Goal: Task Accomplishment & Management: Manage account settings

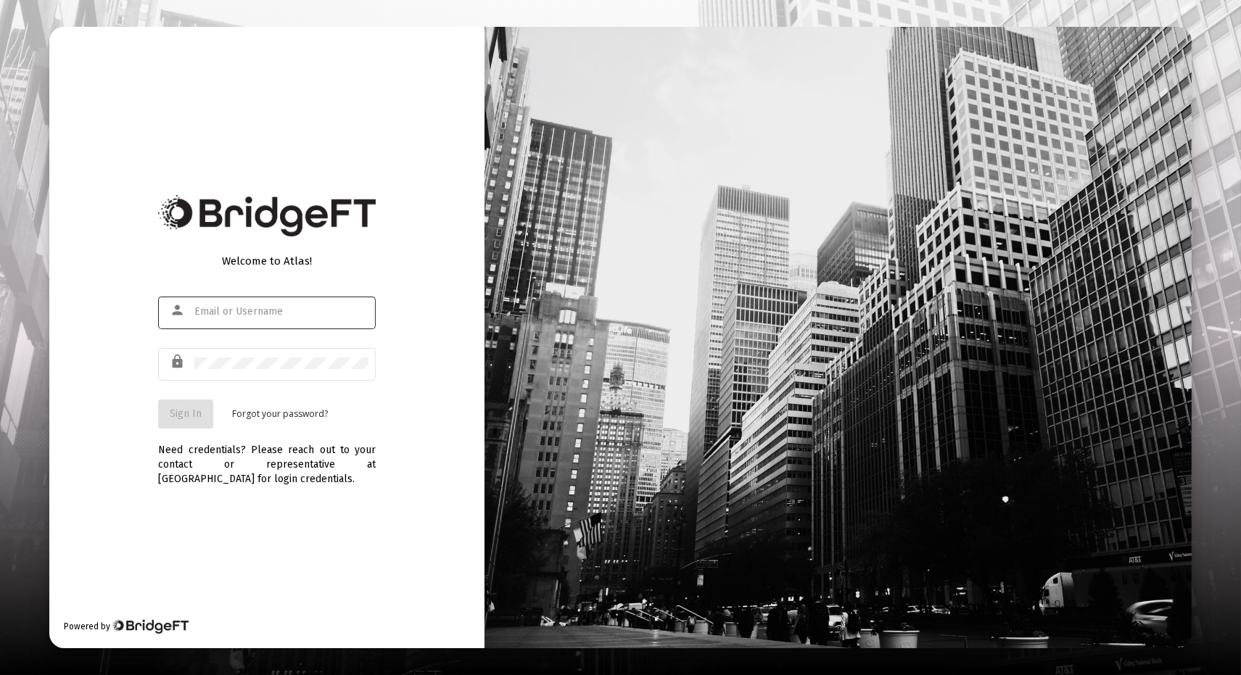
drag, startPoint x: 231, startPoint y: 315, endPoint x: 238, endPoint y: 310, distance: 7.8
click at [237, 310] on input "text" at bounding box center [281, 312] width 174 height 12
type input "[EMAIL_ADDRESS][DOMAIN_NAME]"
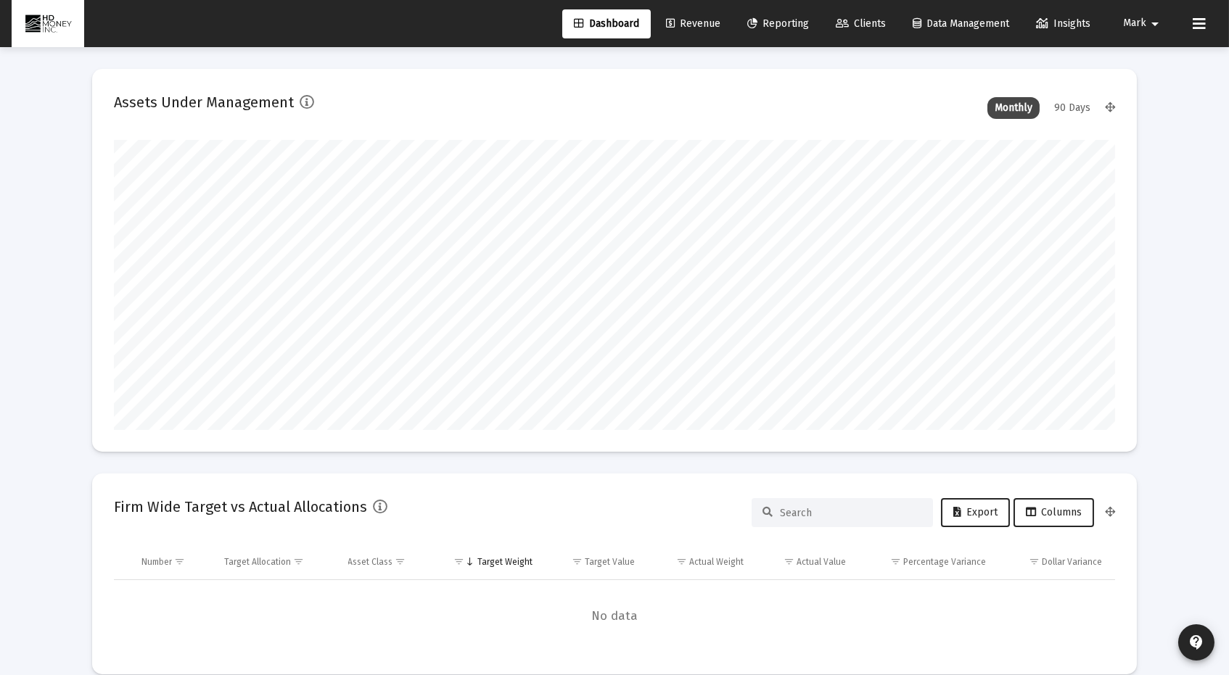
scroll to position [290, 538]
type input "[DATE]"
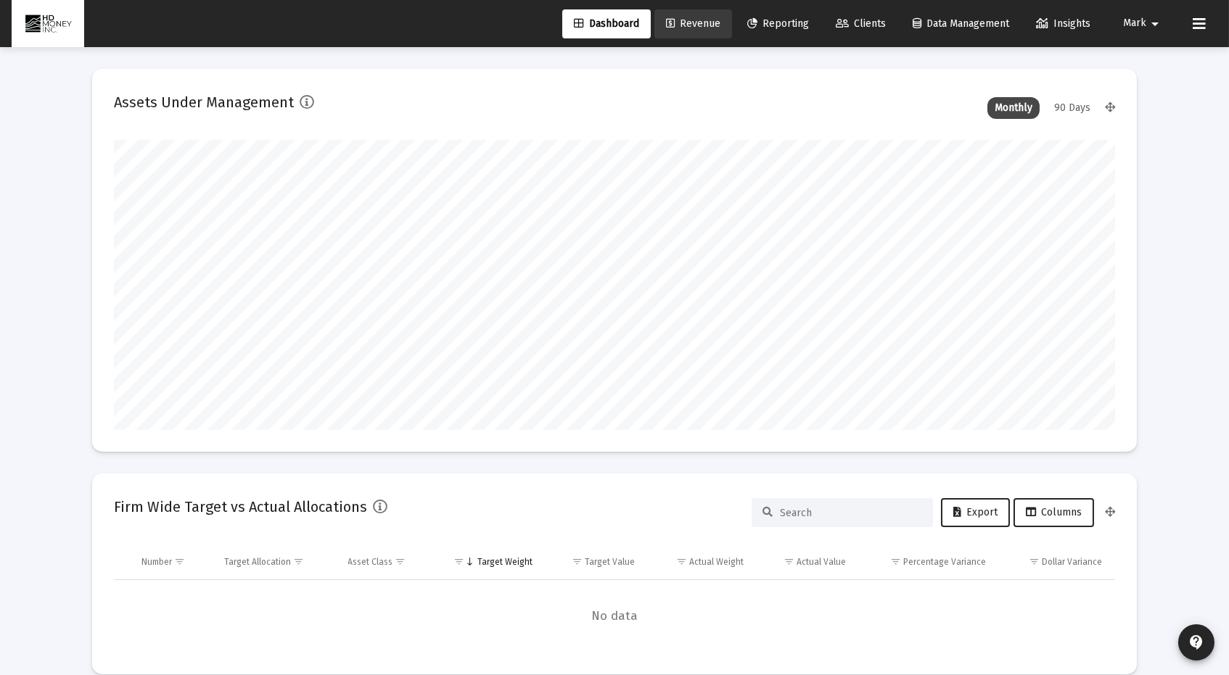
click at [678, 20] on span "Revenue" at bounding box center [693, 23] width 54 height 12
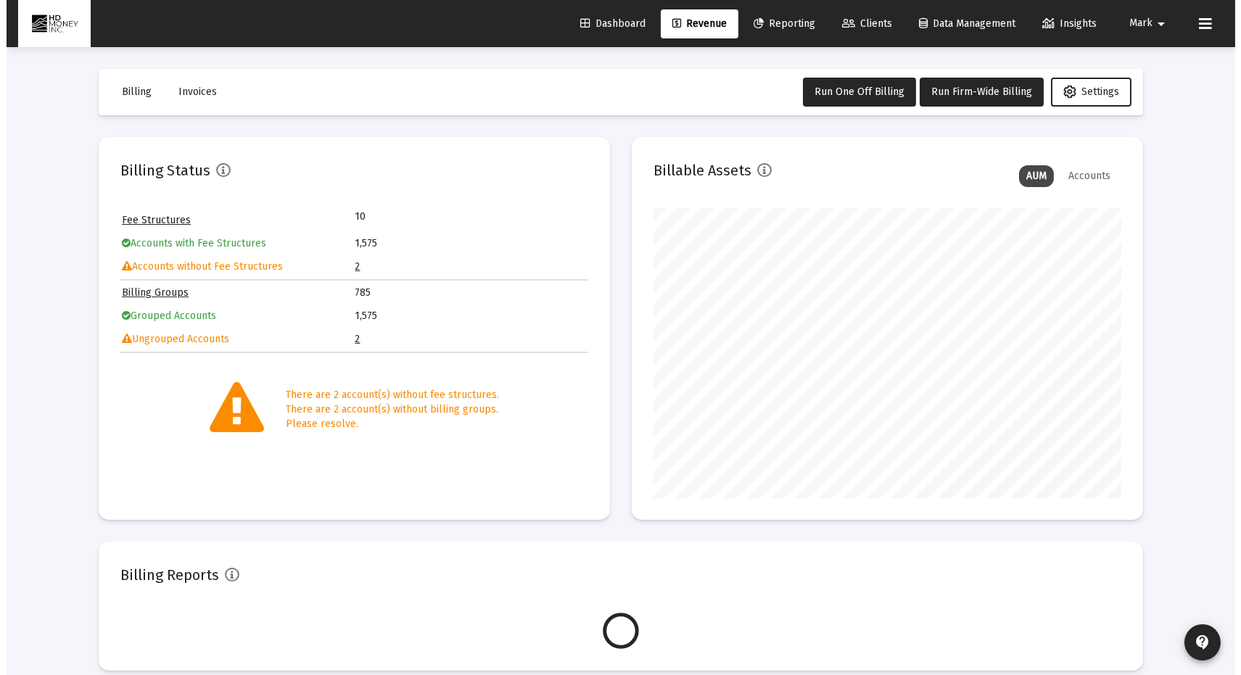
scroll to position [290, 468]
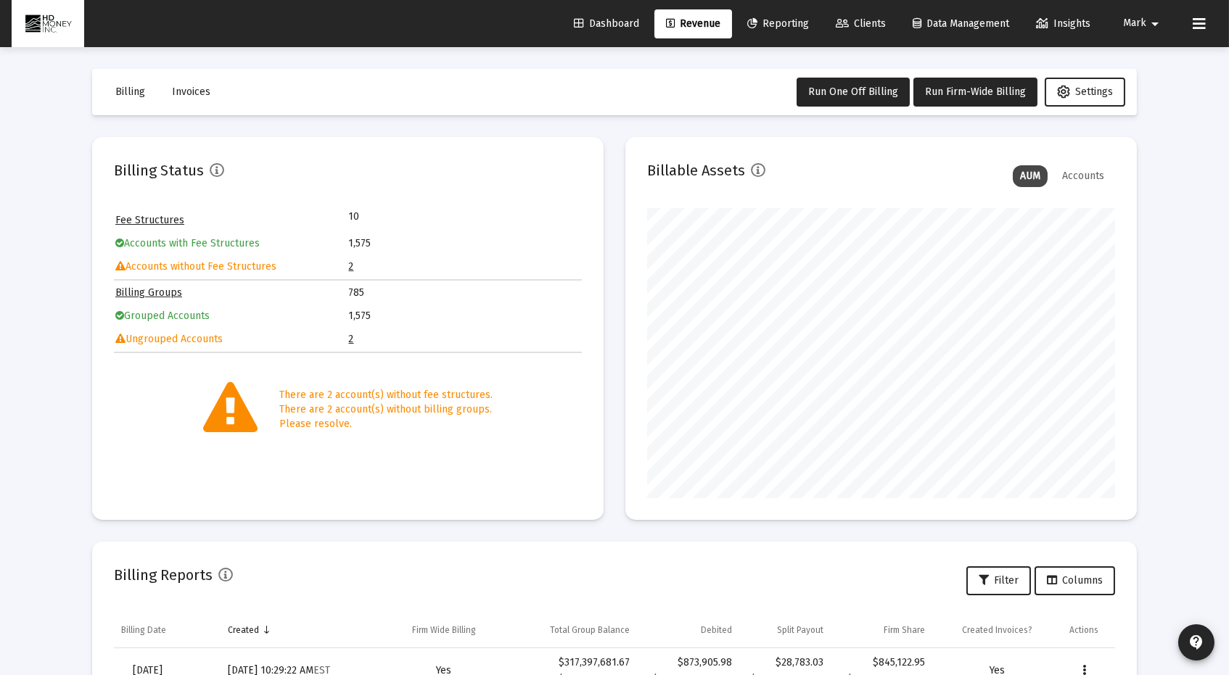
click at [349, 335] on link "2" at bounding box center [351, 339] width 5 height 12
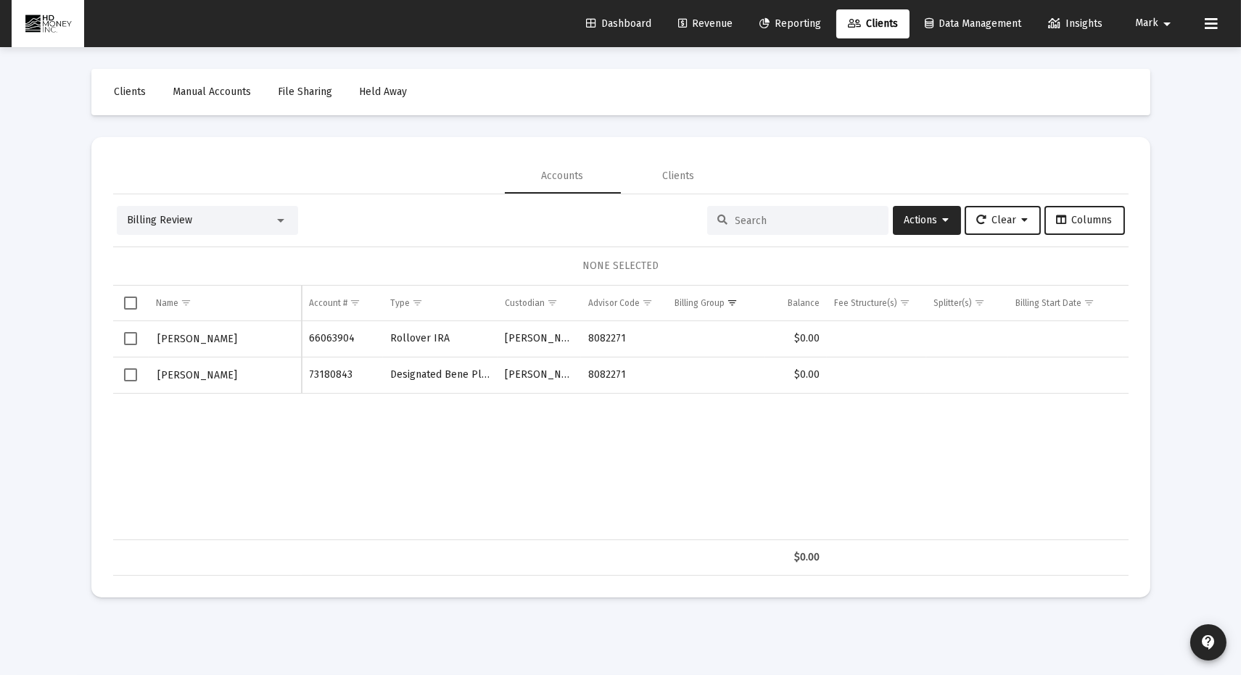
click at [759, 211] on div at bounding box center [797, 220] width 181 height 29
click at [757, 216] on input at bounding box center [807, 221] width 142 height 12
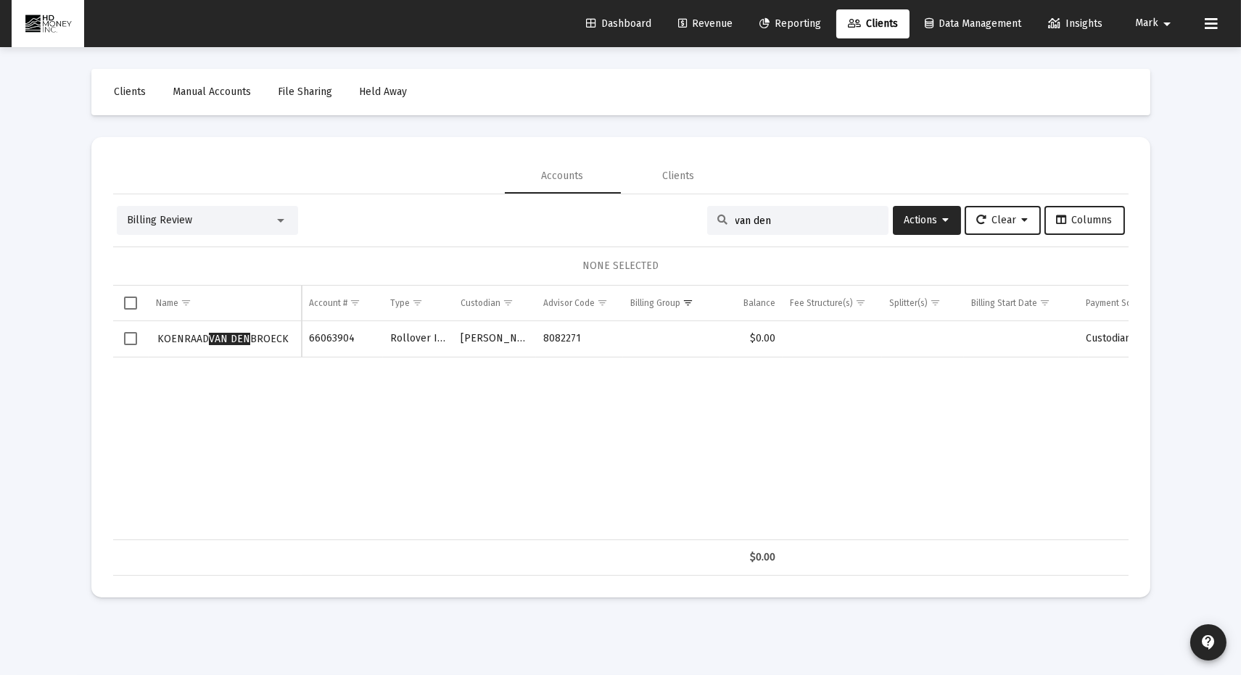
click at [276, 213] on mat-select "Billing Review" at bounding box center [208, 220] width 160 height 15
click at [281, 216] on div at bounding box center [280, 221] width 13 height 12
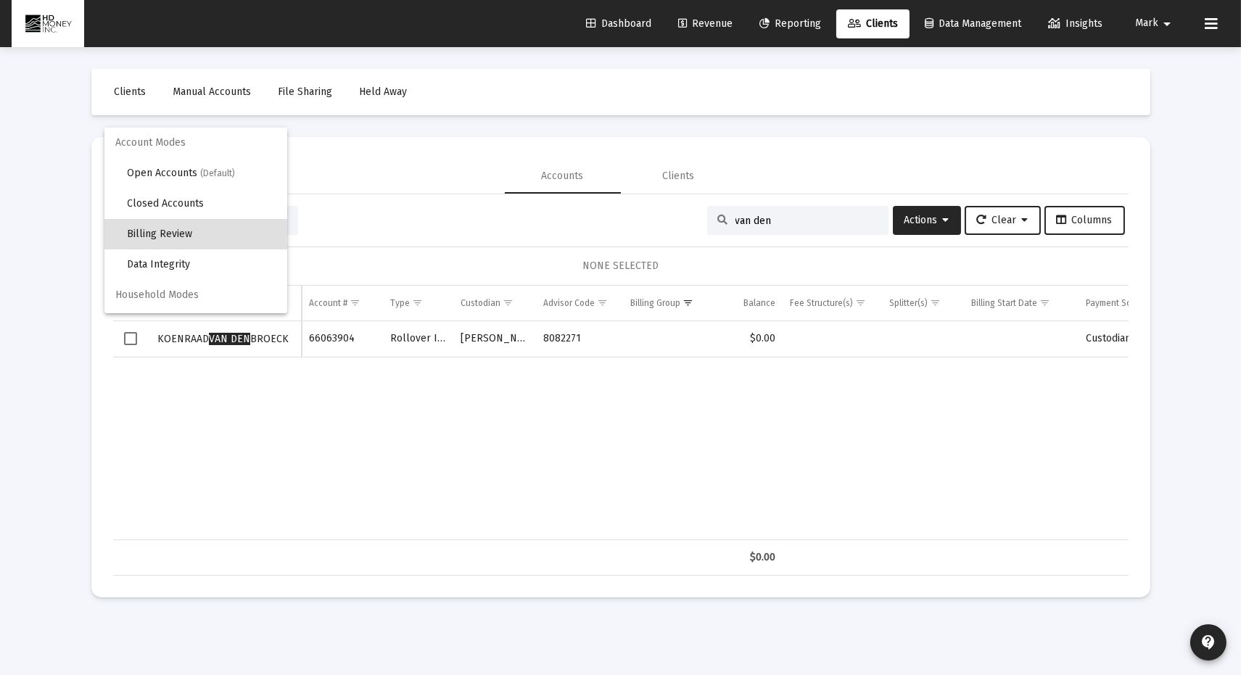
scroll to position [14, 0]
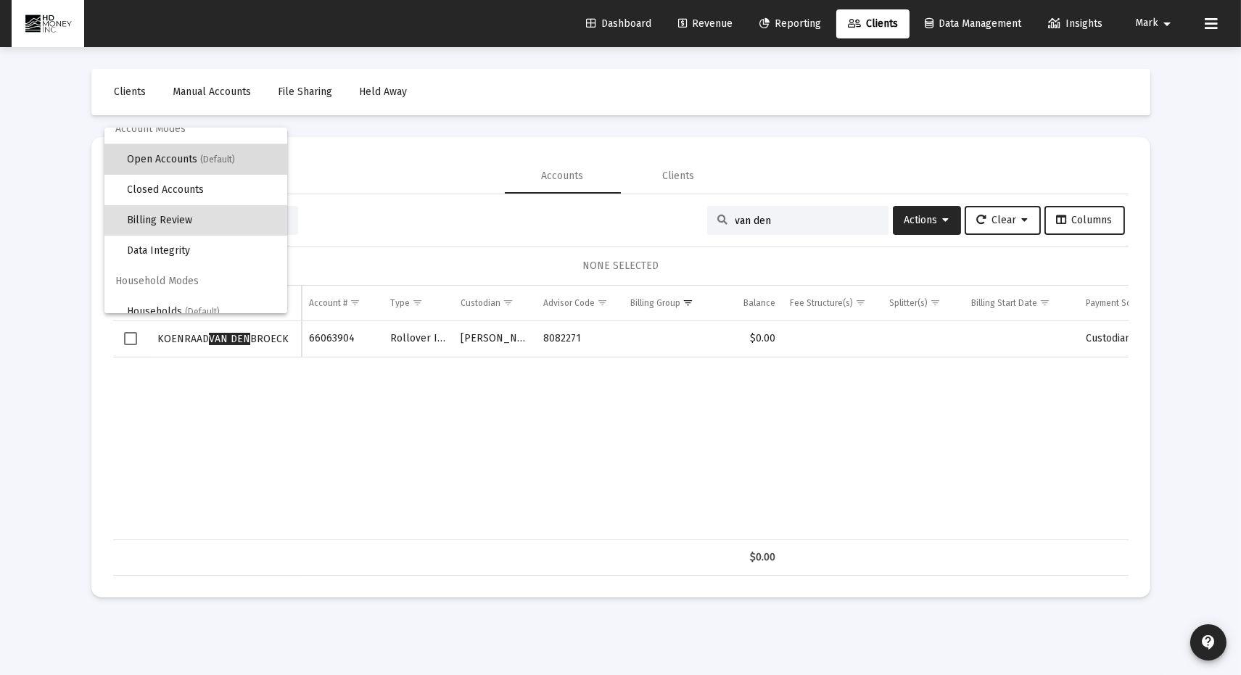
click at [249, 156] on span "Open Accounts (Default)" at bounding box center [202, 159] width 148 height 30
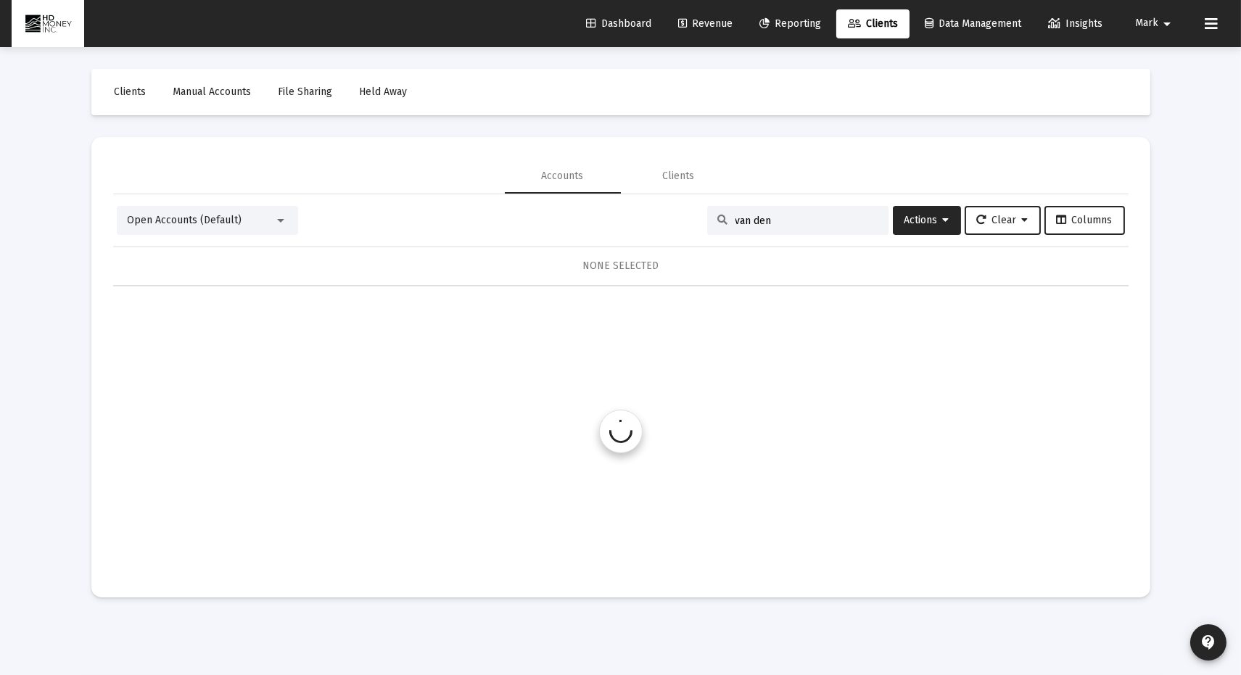
scroll to position [0, 0]
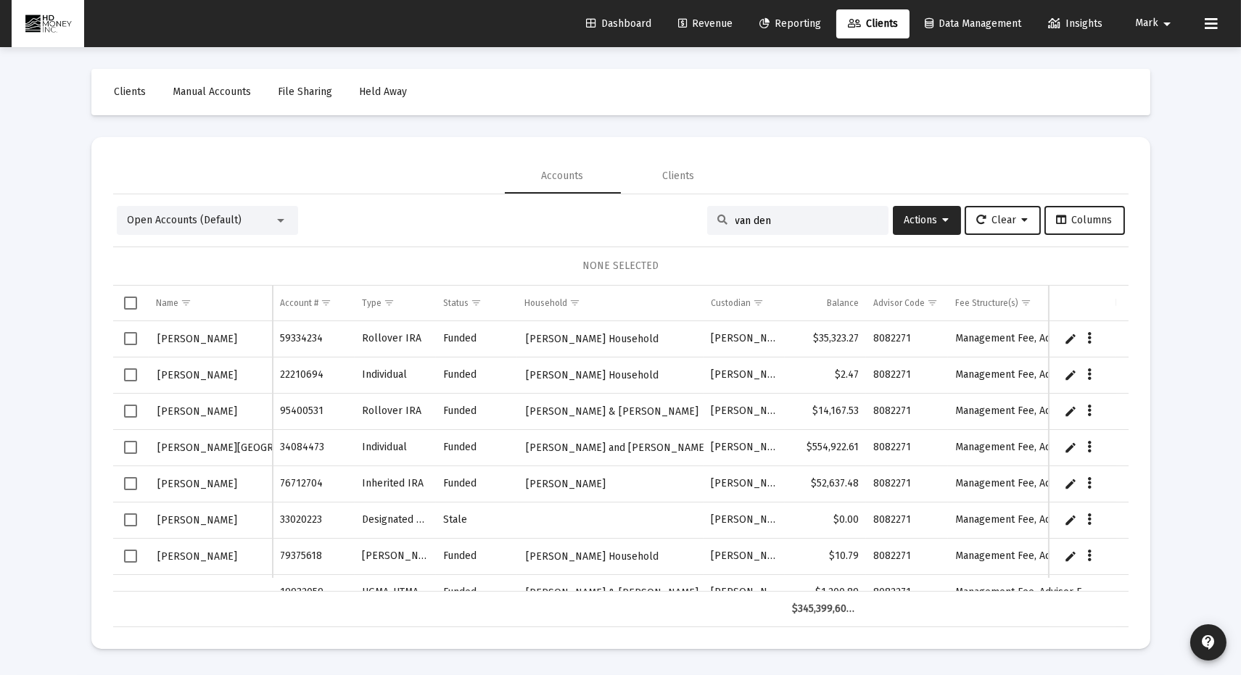
click at [780, 218] on input "van den" at bounding box center [807, 221] width 142 height 12
click at [810, 216] on input "van den" at bounding box center [807, 221] width 142 height 12
type input "van den"
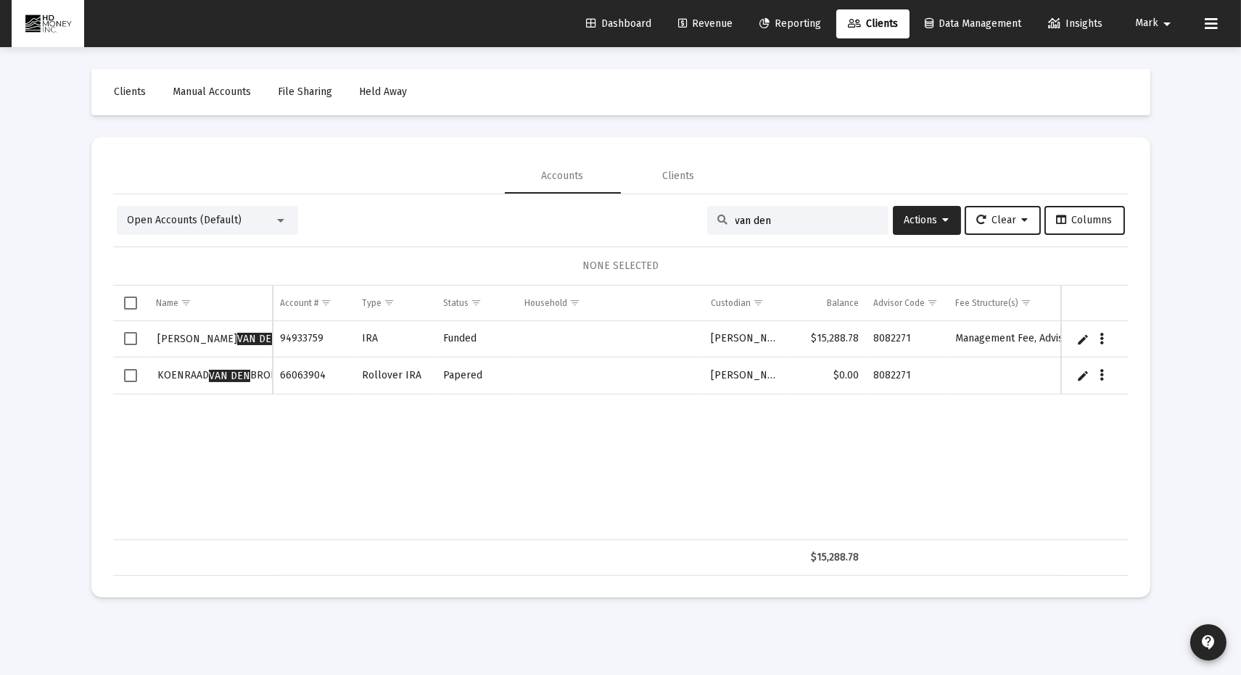
click at [1082, 374] on link "Edit" at bounding box center [1082, 375] width 13 height 13
click at [1116, 378] on icon "Data grid" at bounding box center [1115, 382] width 4 height 17
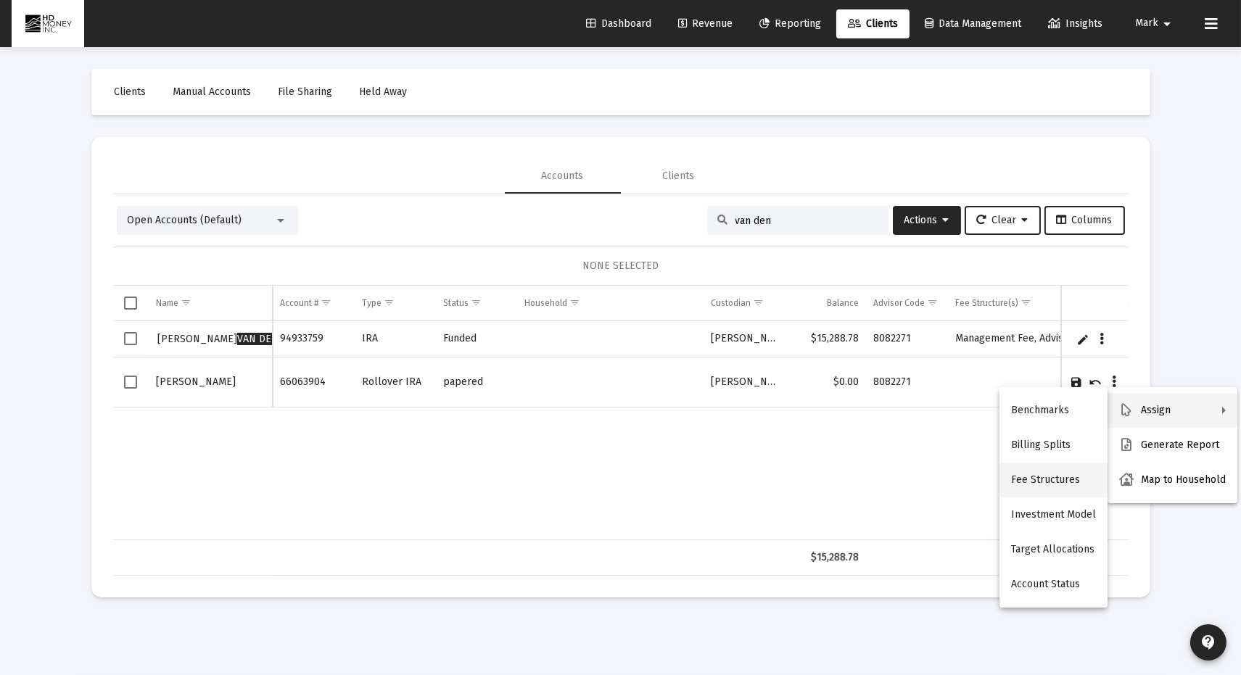
click at [1063, 479] on button "Fee Structures" at bounding box center [1054, 480] width 108 height 35
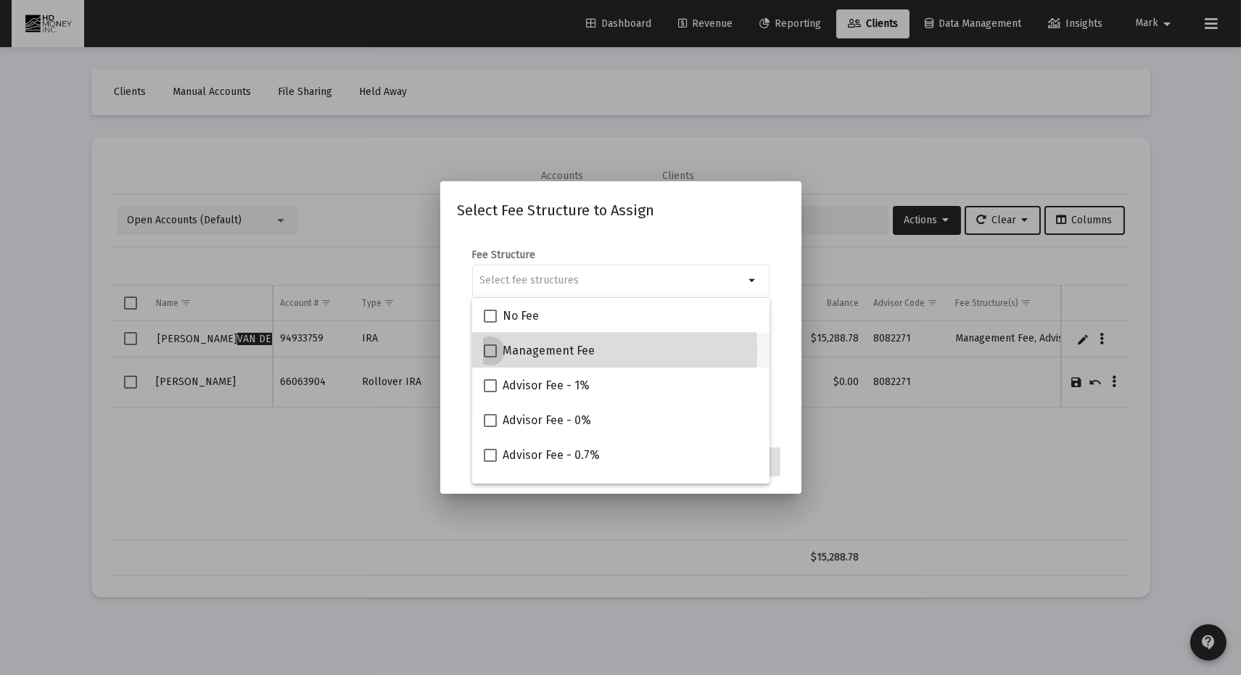
click at [522, 350] on span "Management Fee" at bounding box center [549, 350] width 92 height 17
click at [490, 358] on input "Management Fee" at bounding box center [490, 358] width 1 height 1
checkbox input "true"
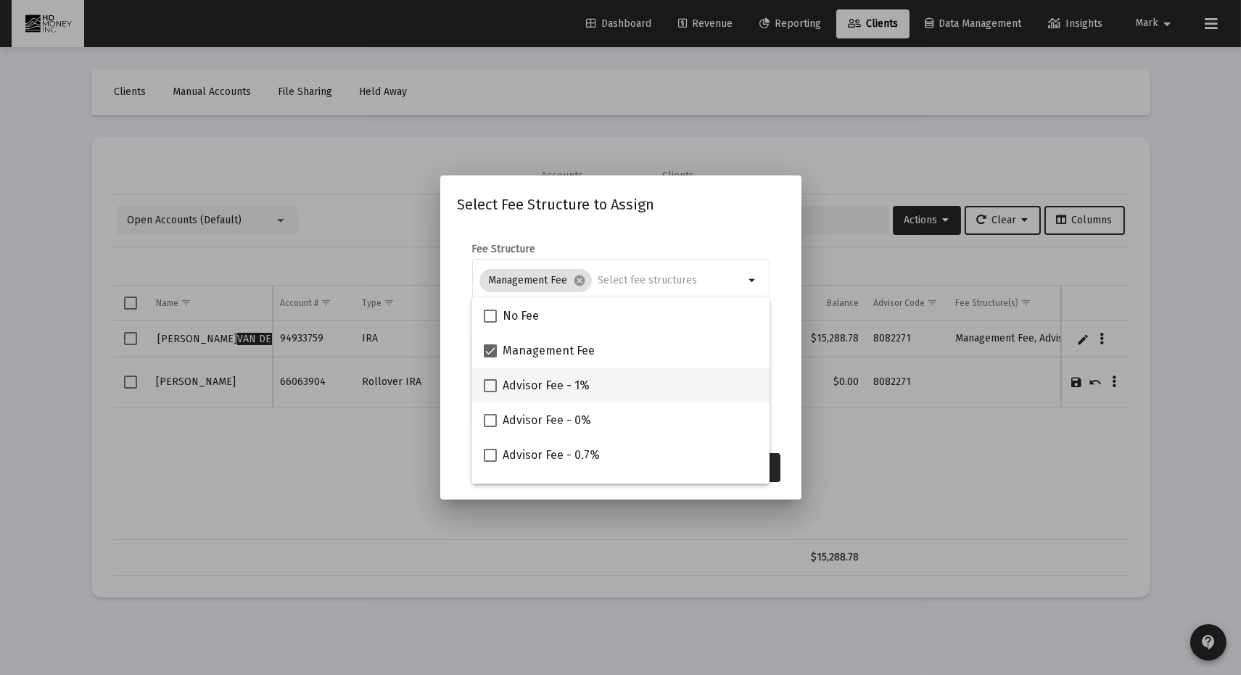
click at [497, 382] on label "Advisor Fee - 1%" at bounding box center [537, 385] width 106 height 17
click at [490, 392] on input "Advisor Fee - 1%" at bounding box center [490, 392] width 1 height 1
checkbox input "true"
click at [776, 461] on button "Assign" at bounding box center [754, 467] width 53 height 29
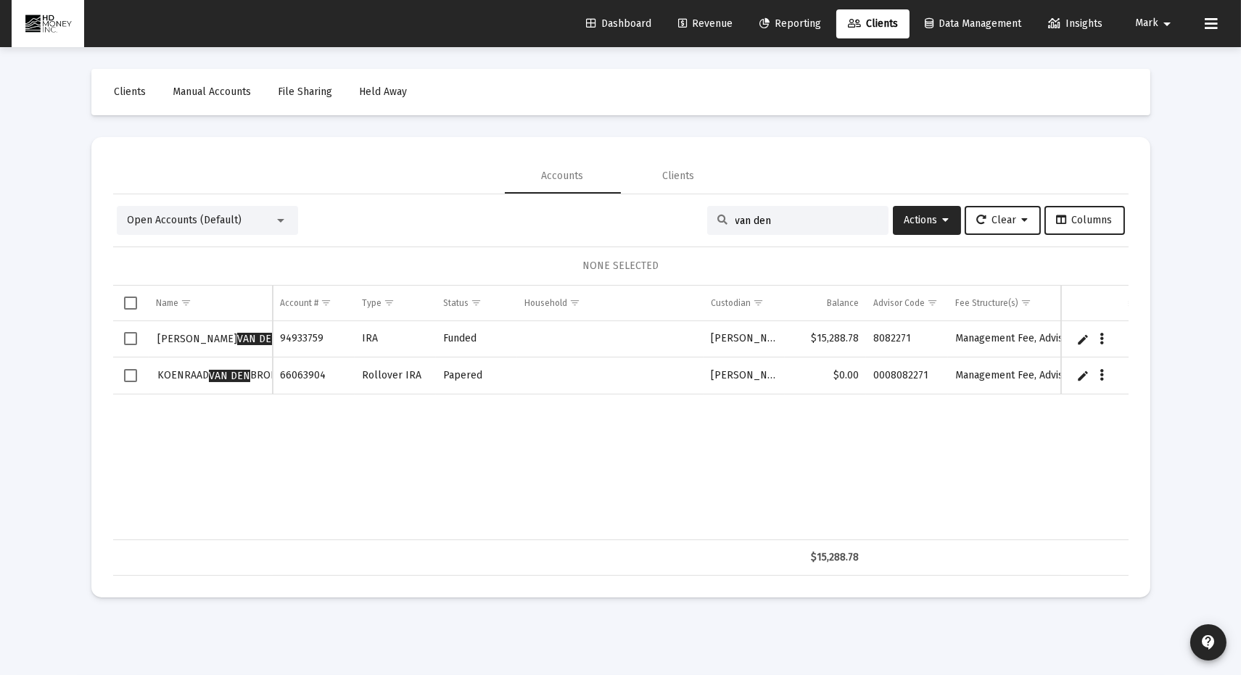
click at [852, 215] on input "van den" at bounding box center [807, 221] width 142 height 12
type input "v"
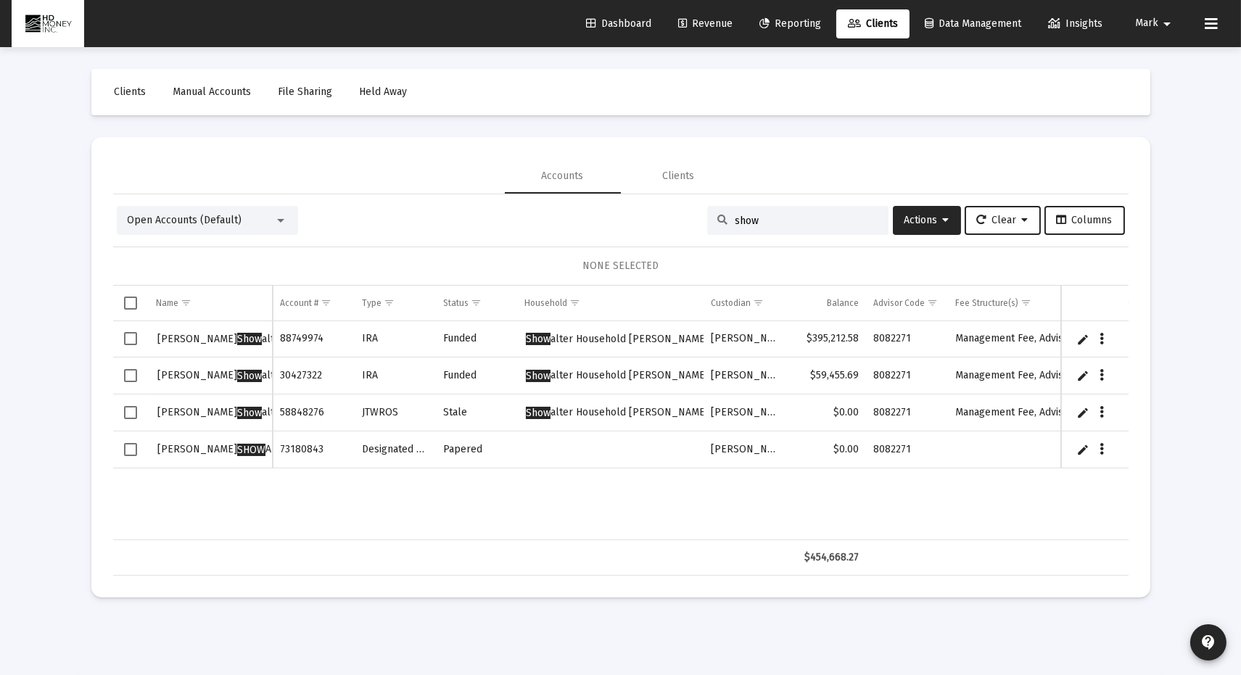
type input "show"
click at [126, 445] on span "Select row" at bounding box center [130, 449] width 13 height 13
click at [1100, 445] on icon "Data grid" at bounding box center [1102, 449] width 4 height 17
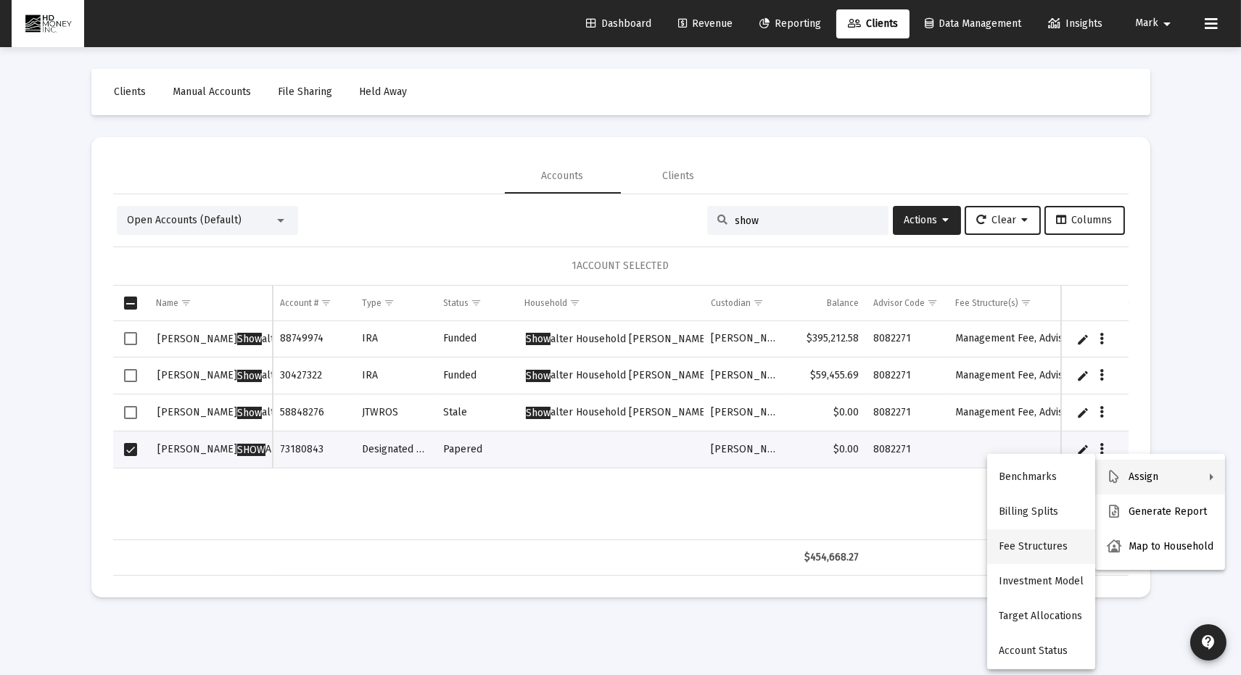
click at [1048, 549] on button "Fee Structures" at bounding box center [1041, 547] width 108 height 35
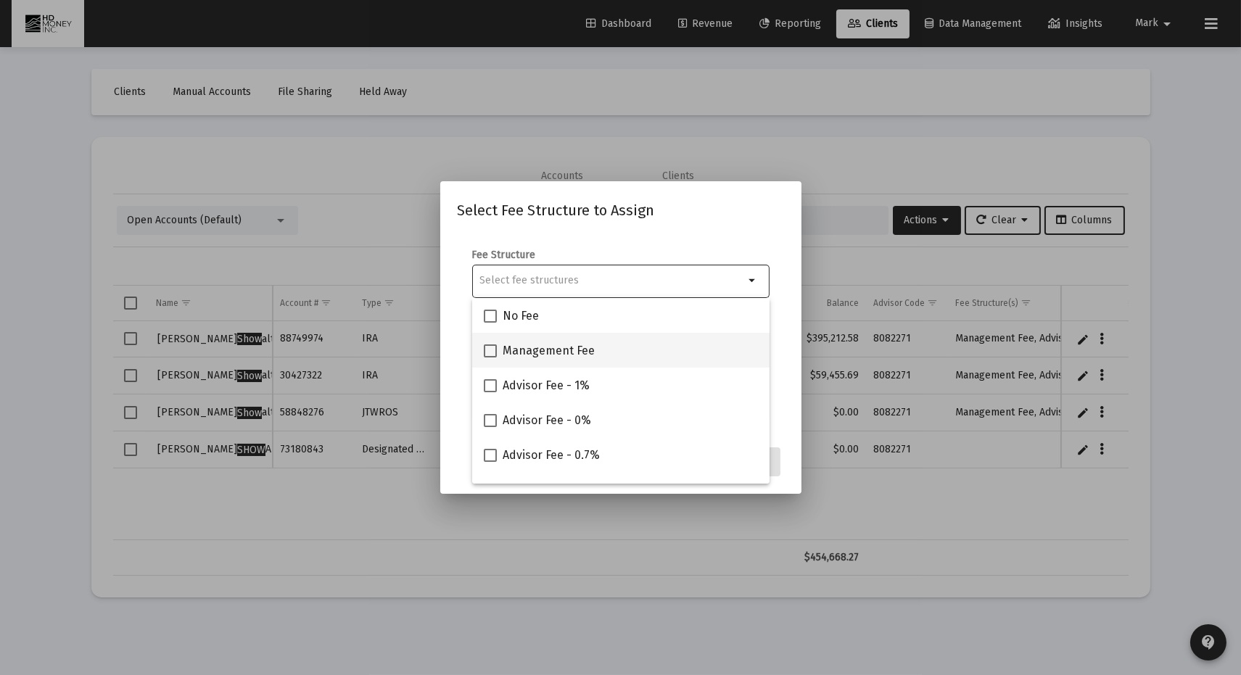
click at [535, 353] on span "Management Fee" at bounding box center [549, 350] width 92 height 17
click at [490, 358] on input "Management Fee" at bounding box center [490, 358] width 1 height 1
checkbox input "true"
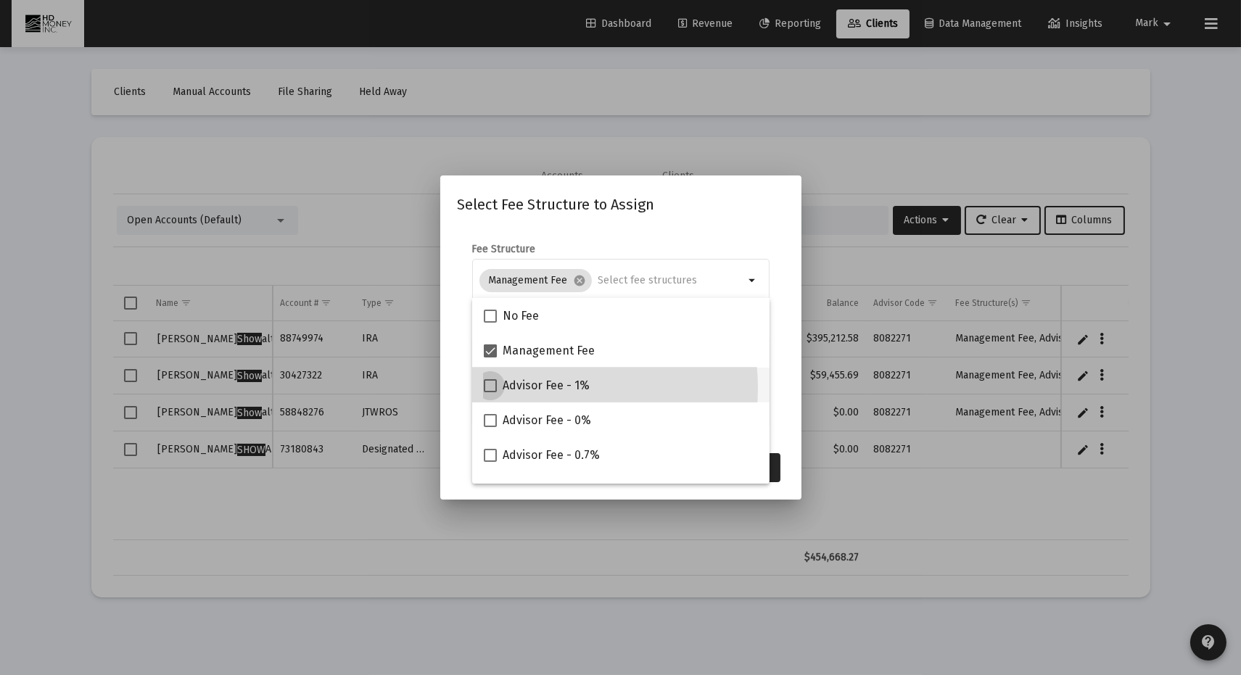
click at [535, 387] on span "Advisor Fee - 1%" at bounding box center [546, 385] width 87 height 17
click at [490, 392] on input "Advisor Fee - 1%" at bounding box center [490, 392] width 1 height 1
checkbox input "true"
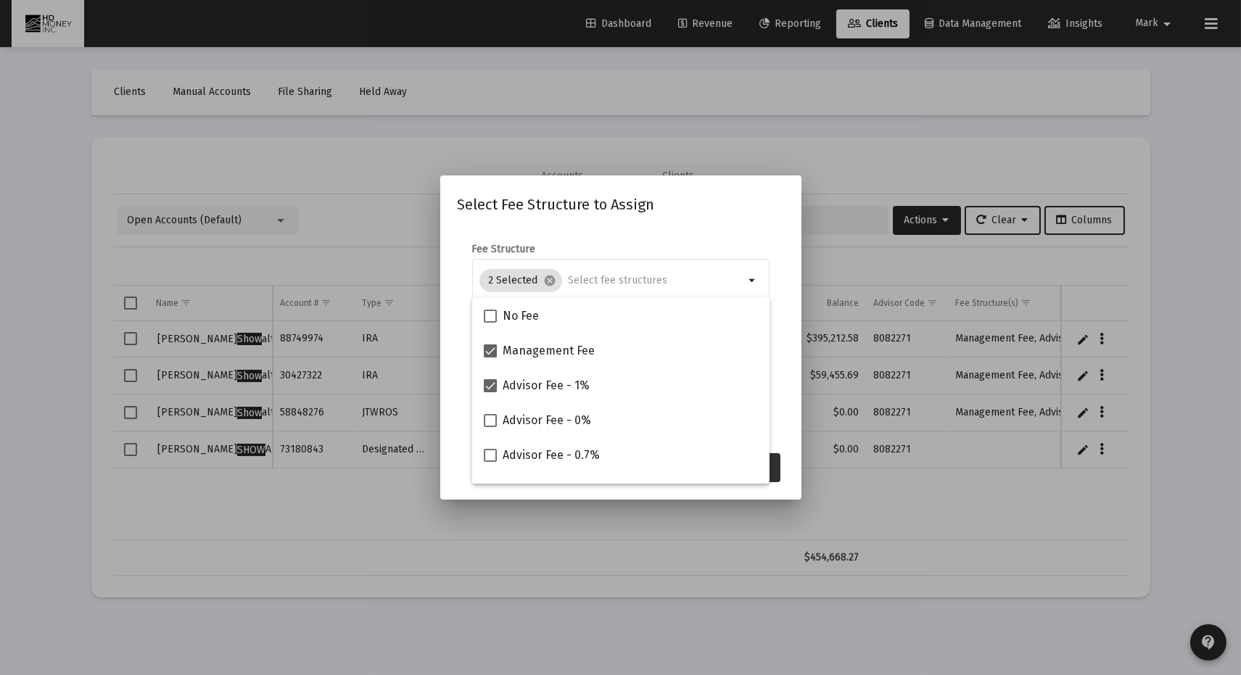
click at [772, 465] on button "Assign" at bounding box center [754, 467] width 53 height 29
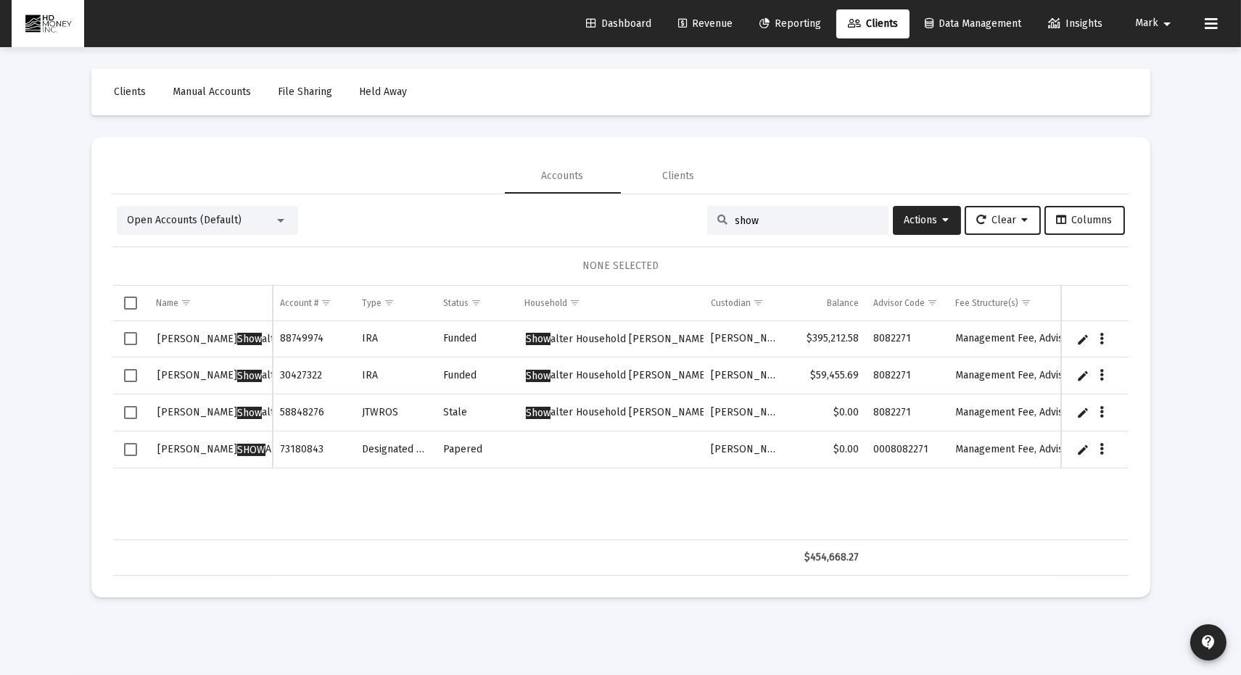
click at [131, 446] on span "Select row" at bounding box center [130, 449] width 13 height 13
click at [919, 216] on span "Actions" at bounding box center [927, 220] width 45 height 12
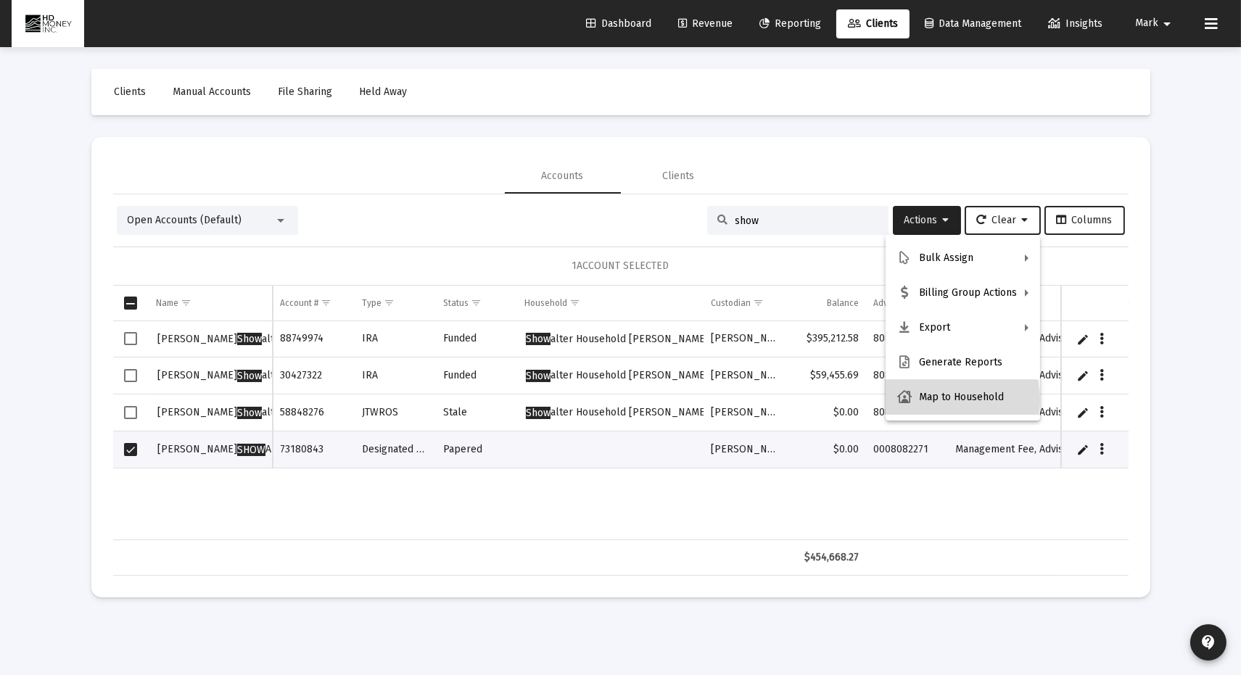
click at [944, 400] on button "Map to Household" at bounding box center [963, 397] width 155 height 35
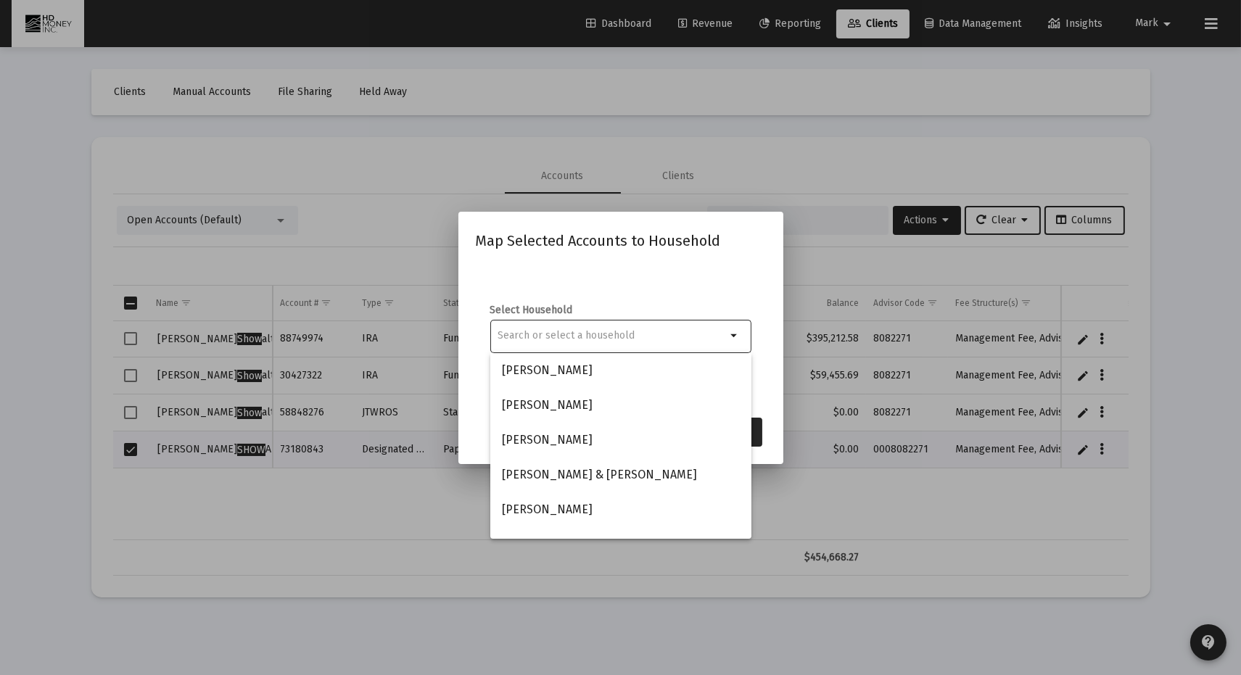
click at [627, 351] on div at bounding box center [612, 336] width 228 height 36
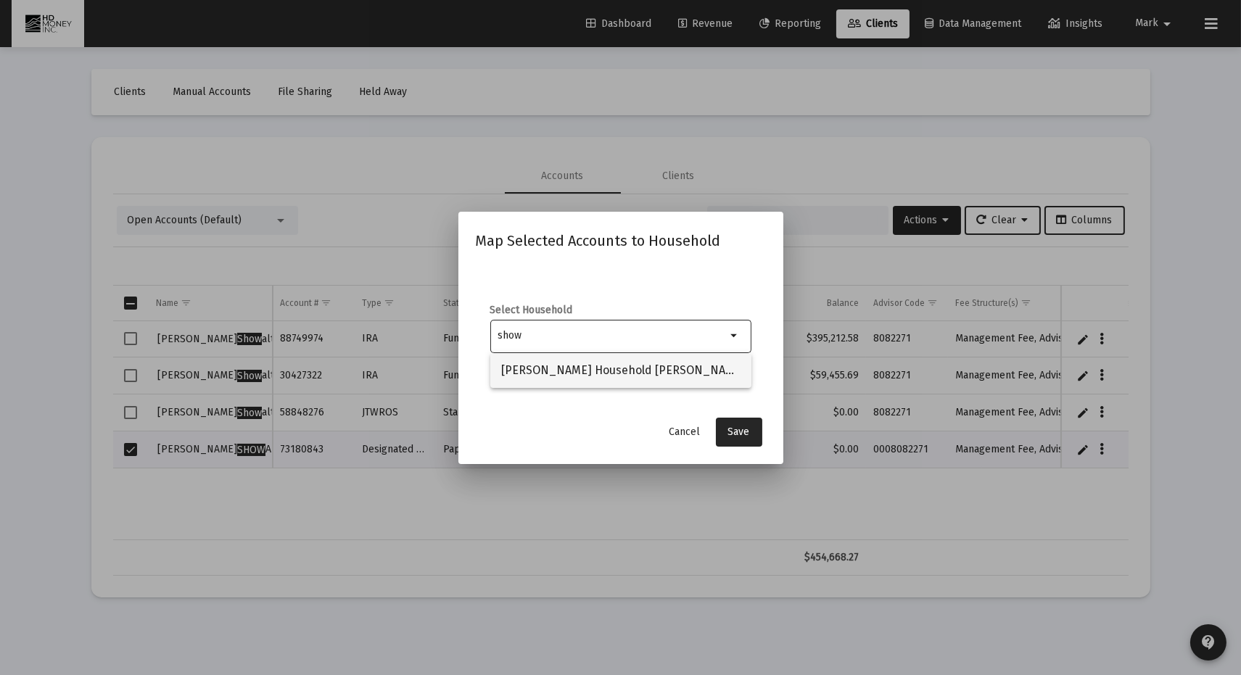
click at [615, 370] on span "[PERSON_NAME] Household [PERSON_NAME] and [PERSON_NAME]" at bounding box center [621, 370] width 238 height 35
type input "[PERSON_NAME] Household [PERSON_NAME] and [PERSON_NAME]"
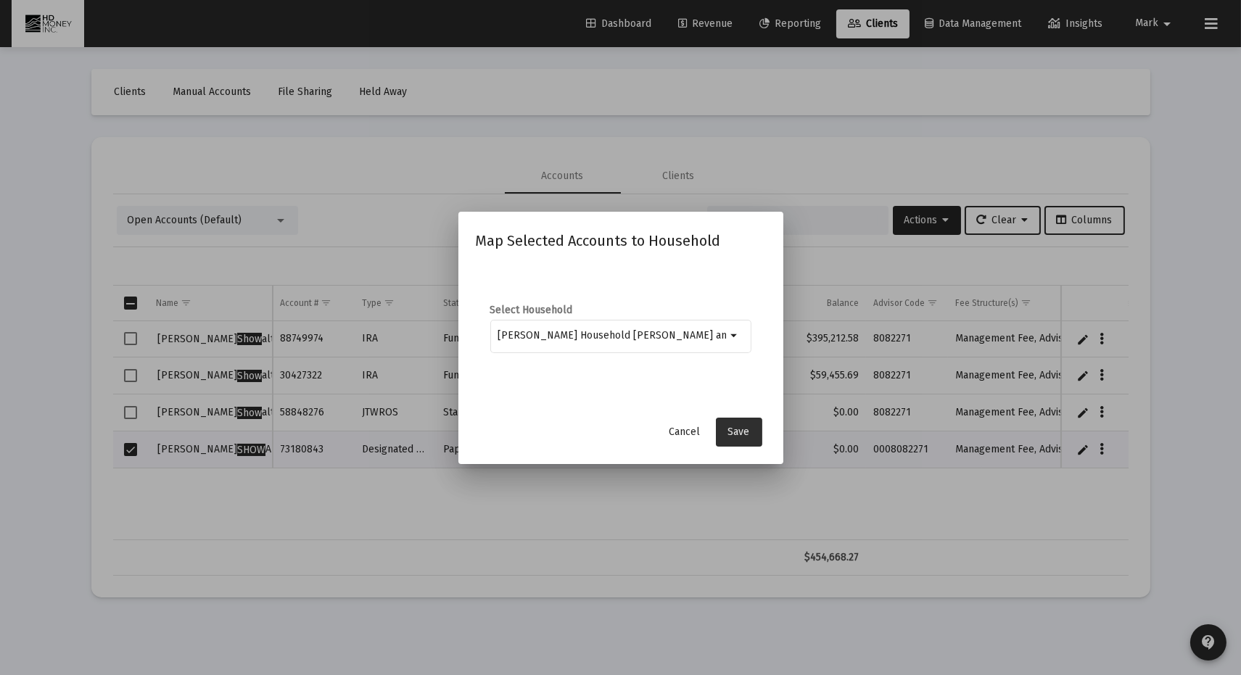
click at [740, 432] on span "Save" at bounding box center [739, 432] width 22 height 12
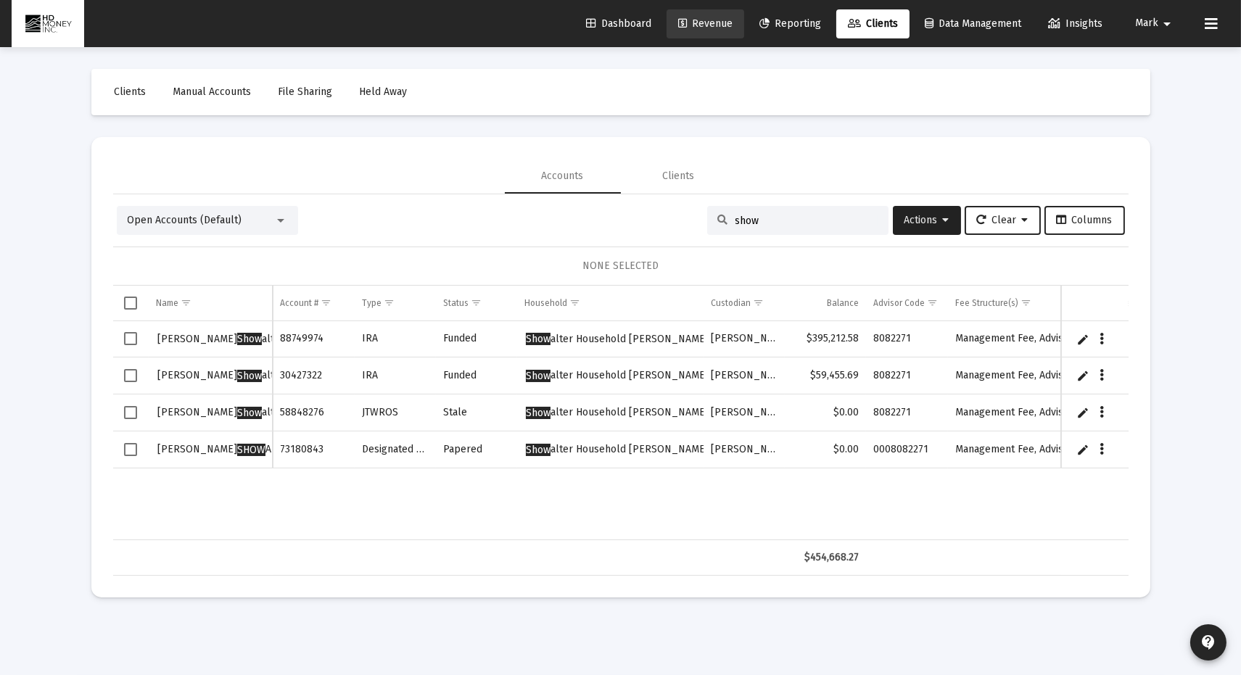
click at [716, 20] on span "Revenue" at bounding box center [705, 23] width 54 height 12
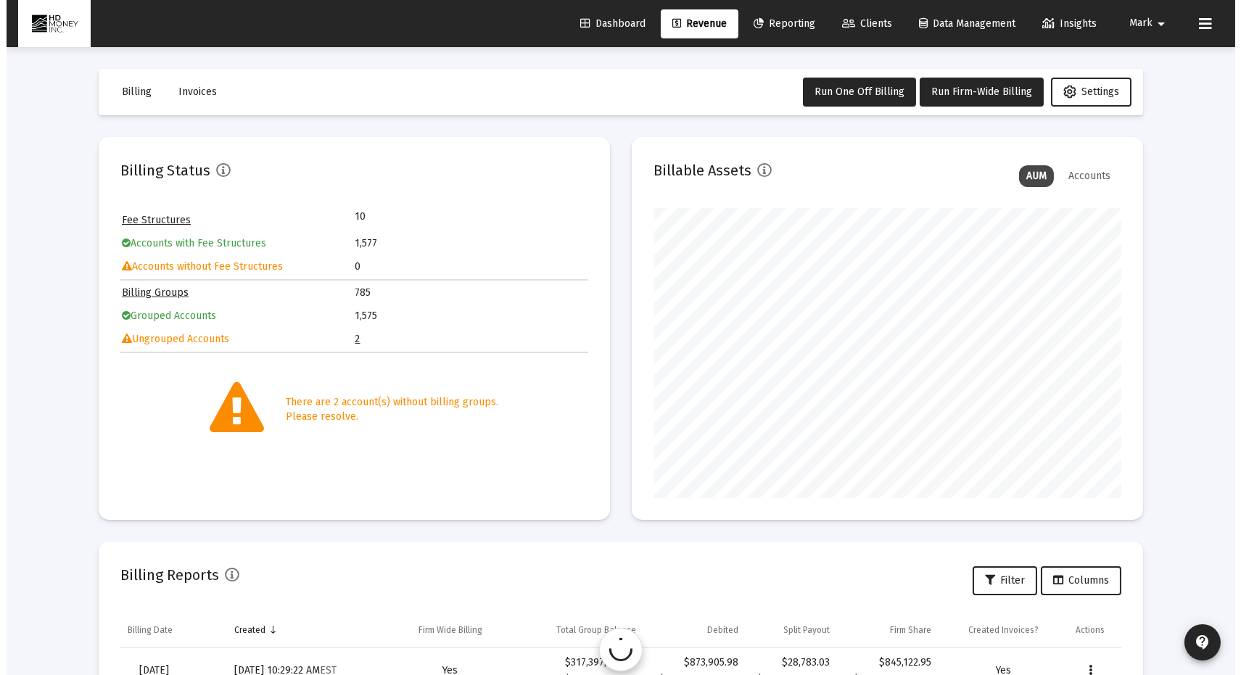
scroll to position [290, 468]
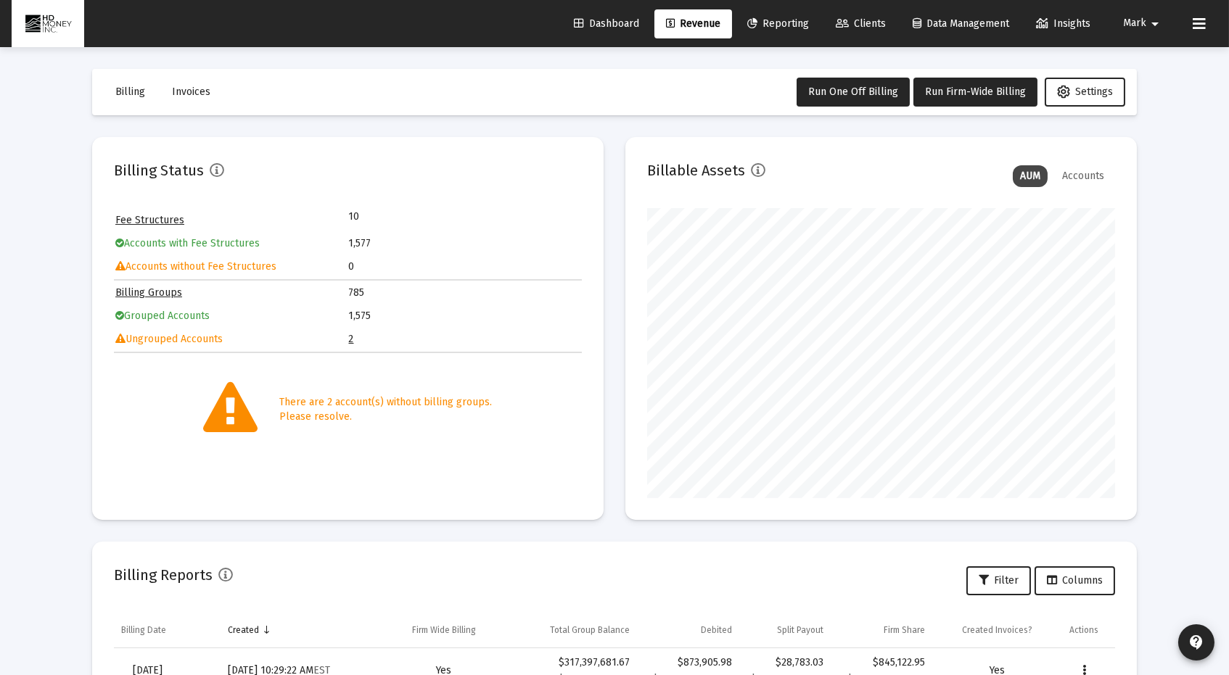
click at [351, 334] on link "2" at bounding box center [351, 339] width 5 height 12
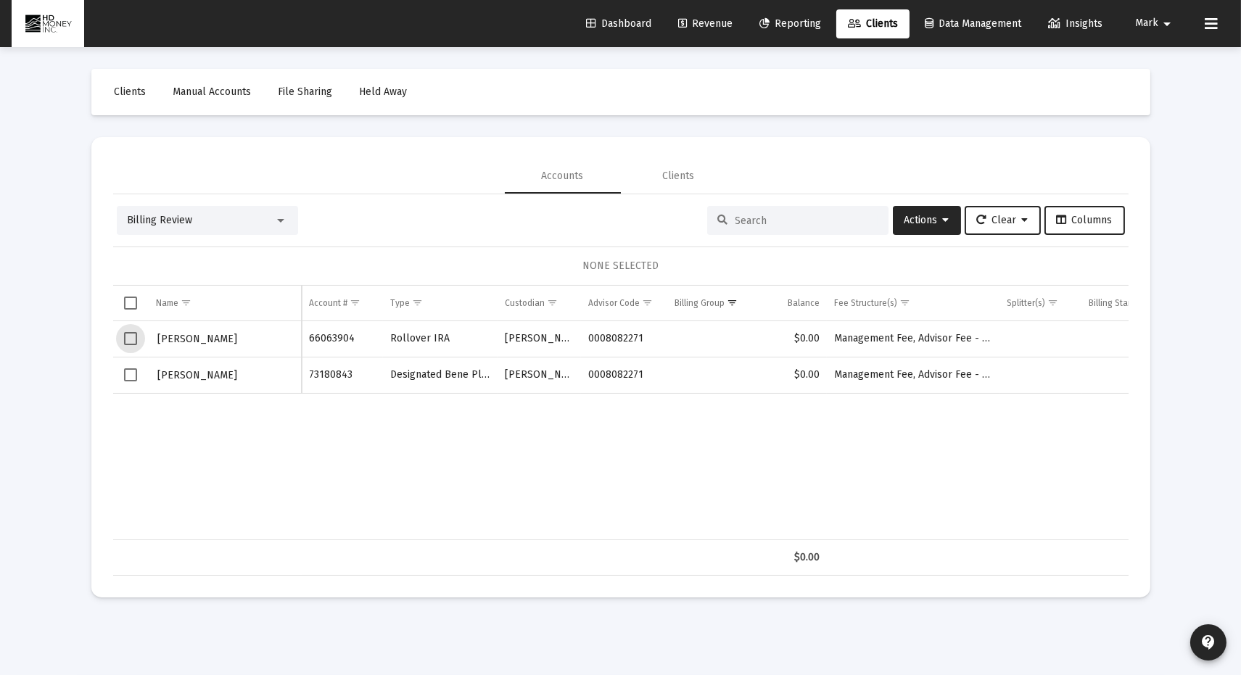
click at [133, 337] on span "Select row" at bounding box center [130, 338] width 13 height 13
click at [911, 223] on span "Actions" at bounding box center [927, 220] width 45 height 12
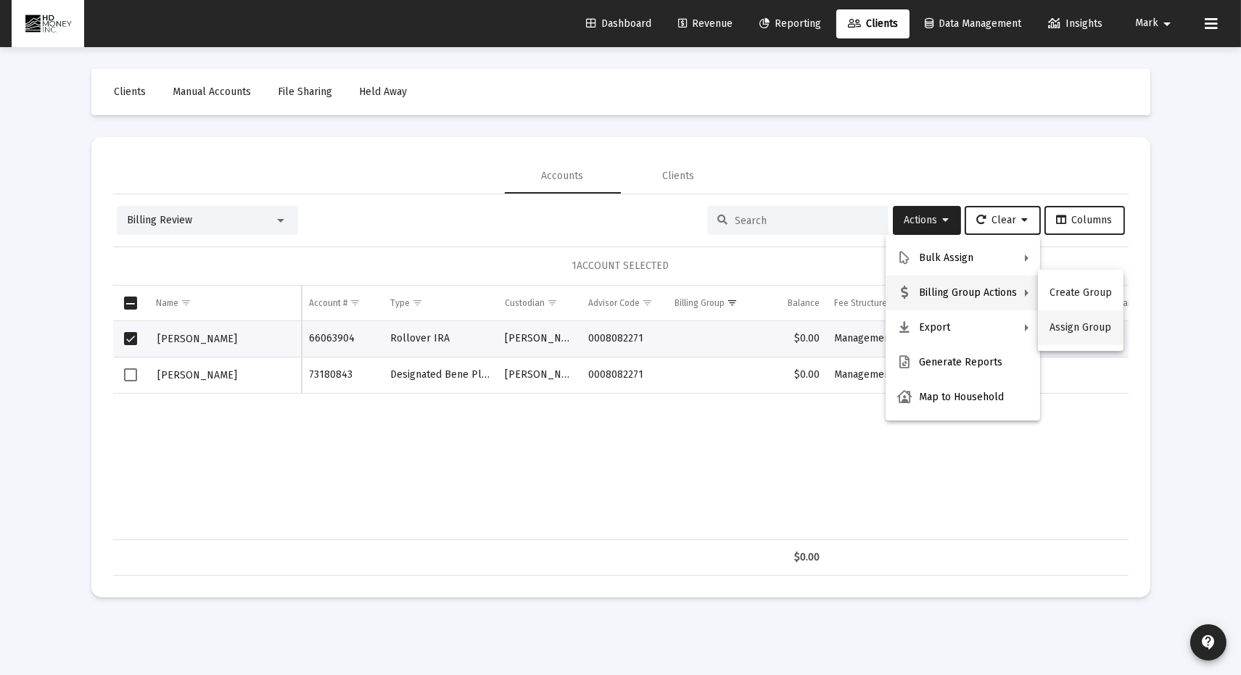
click at [1074, 326] on button "Assign Group" at bounding box center [1081, 327] width 86 height 35
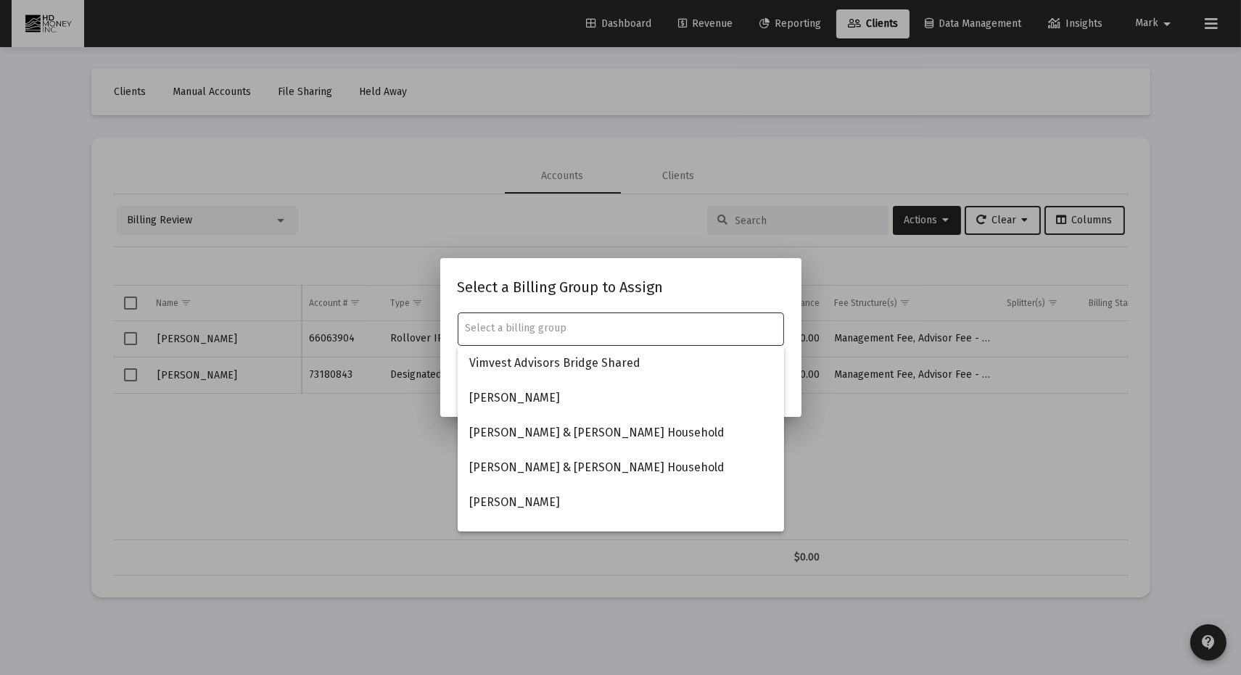
click at [758, 330] on input "text" at bounding box center [620, 329] width 311 height 12
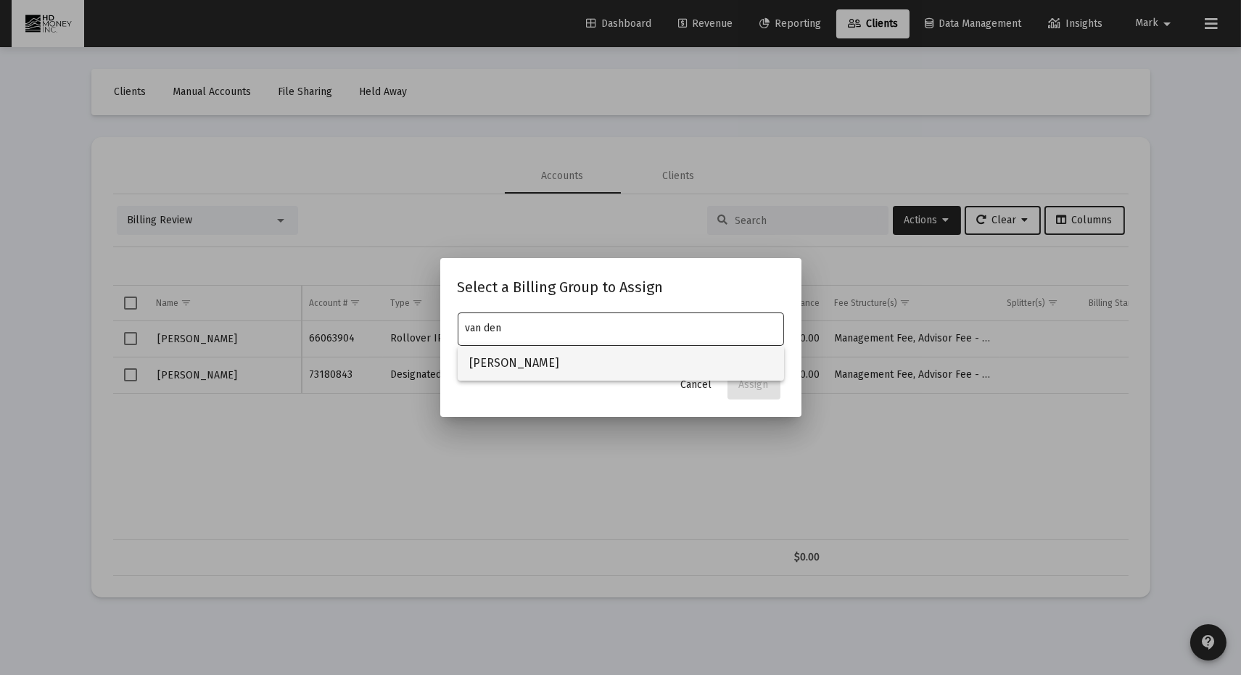
click at [596, 363] on span "[PERSON_NAME]" at bounding box center [620, 363] width 303 height 35
type input "[PERSON_NAME]"
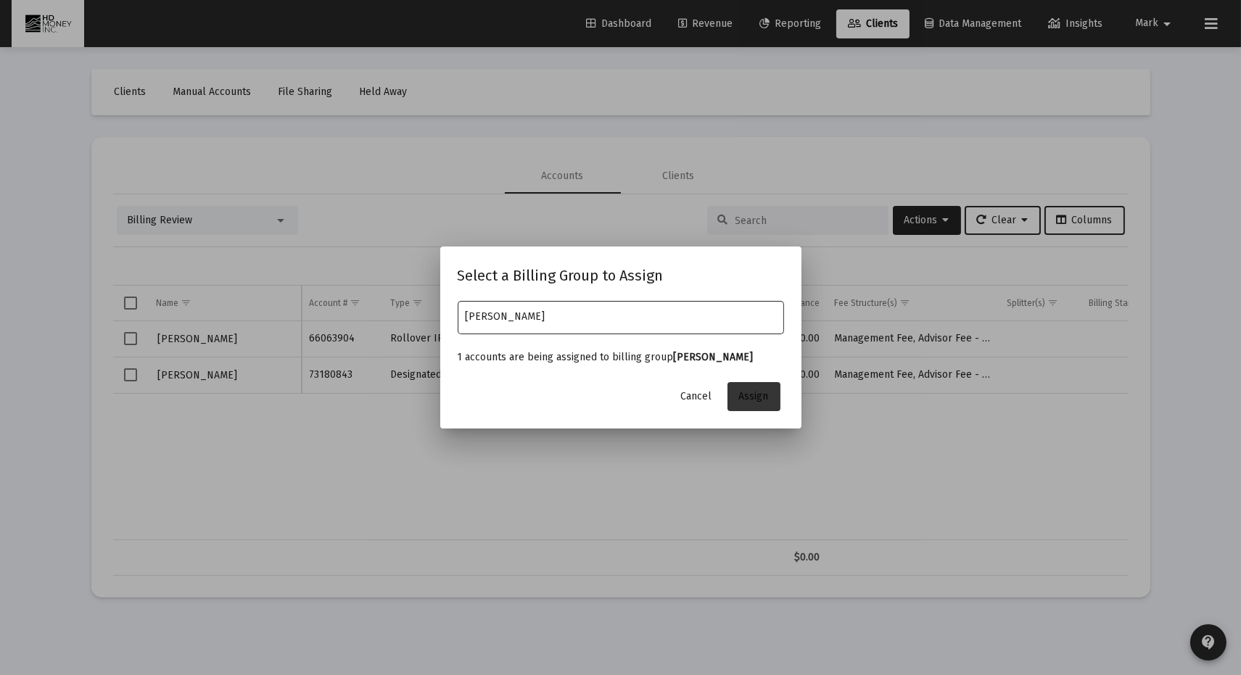
click at [767, 390] on span "Assign" at bounding box center [754, 396] width 30 height 12
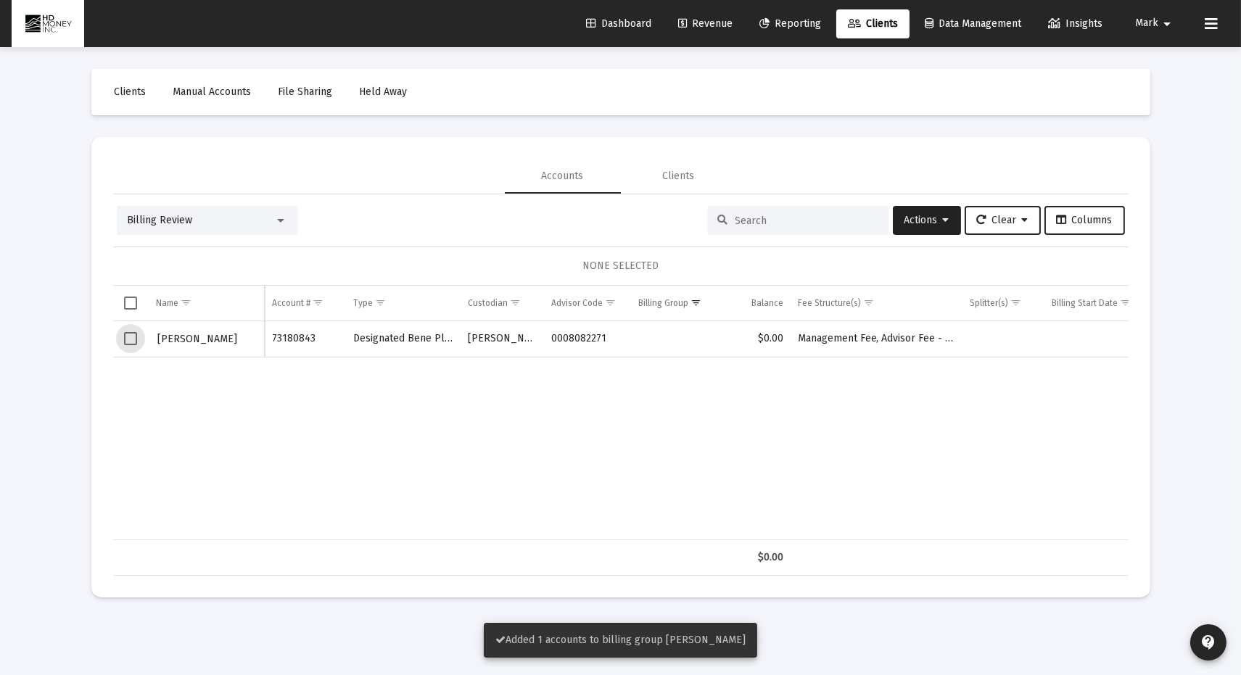
click at [132, 333] on span "Select row" at bounding box center [130, 338] width 13 height 13
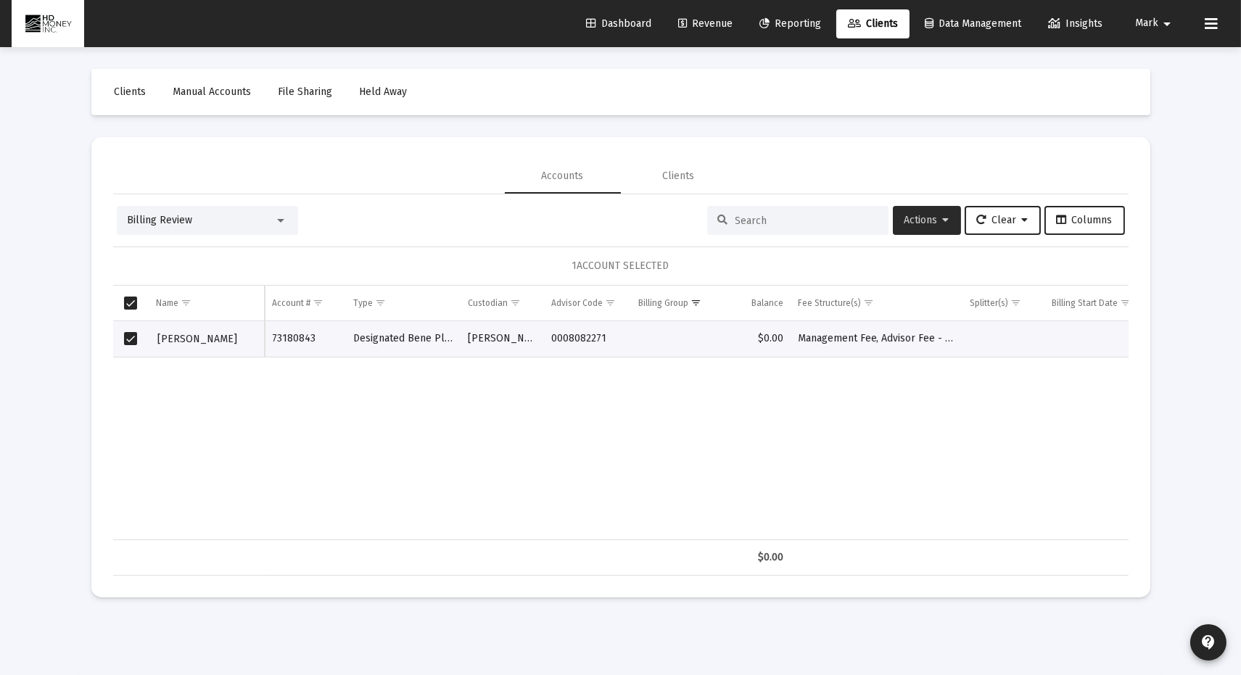
click at [918, 218] on span "Actions" at bounding box center [927, 220] width 45 height 12
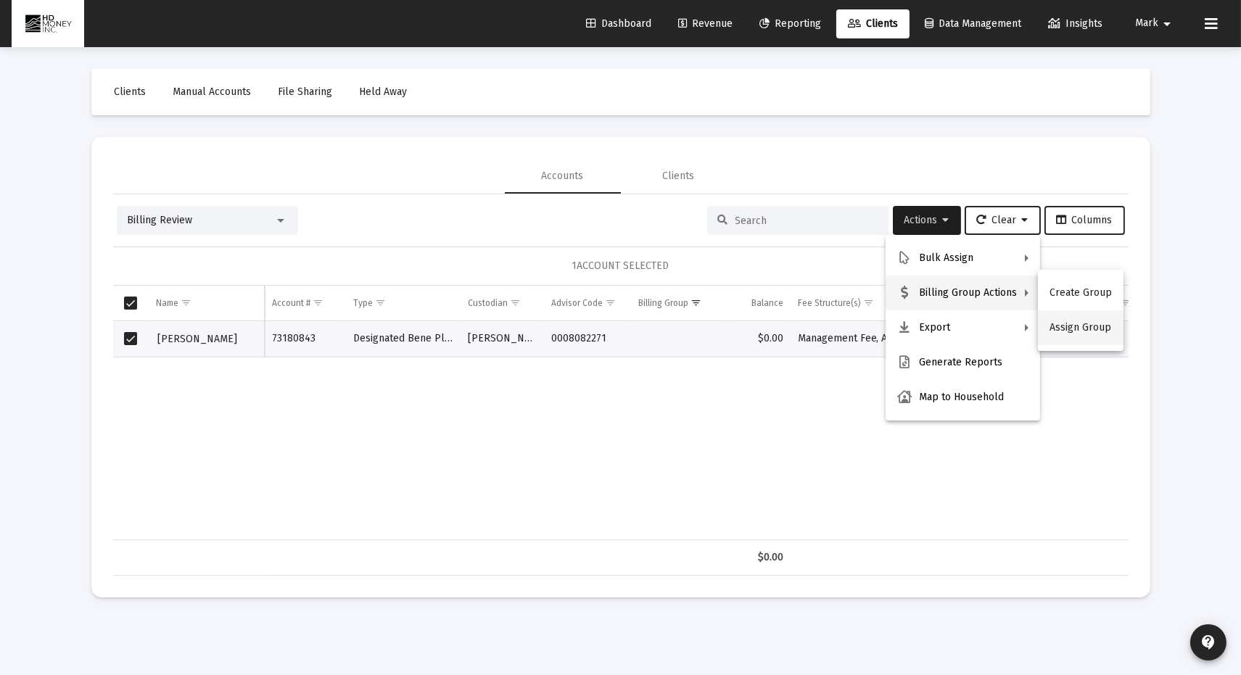
click at [1075, 320] on button "Assign Group" at bounding box center [1081, 327] width 86 height 35
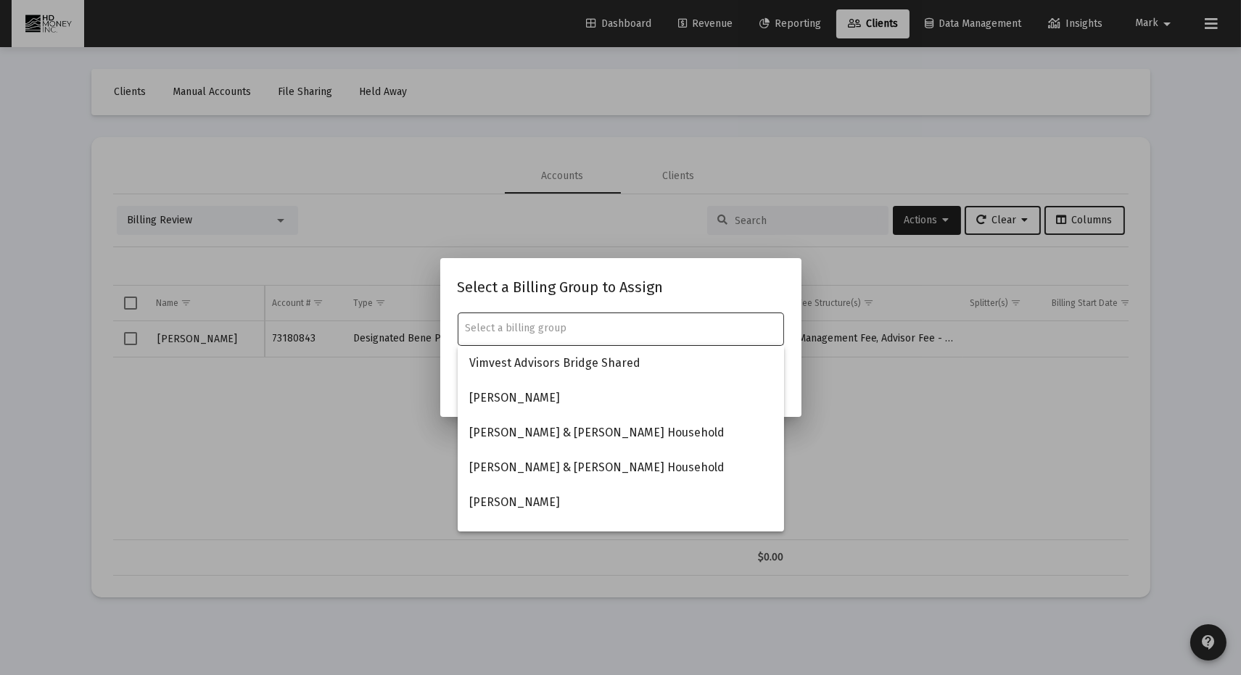
click at [532, 329] on input "text" at bounding box center [620, 329] width 311 height 12
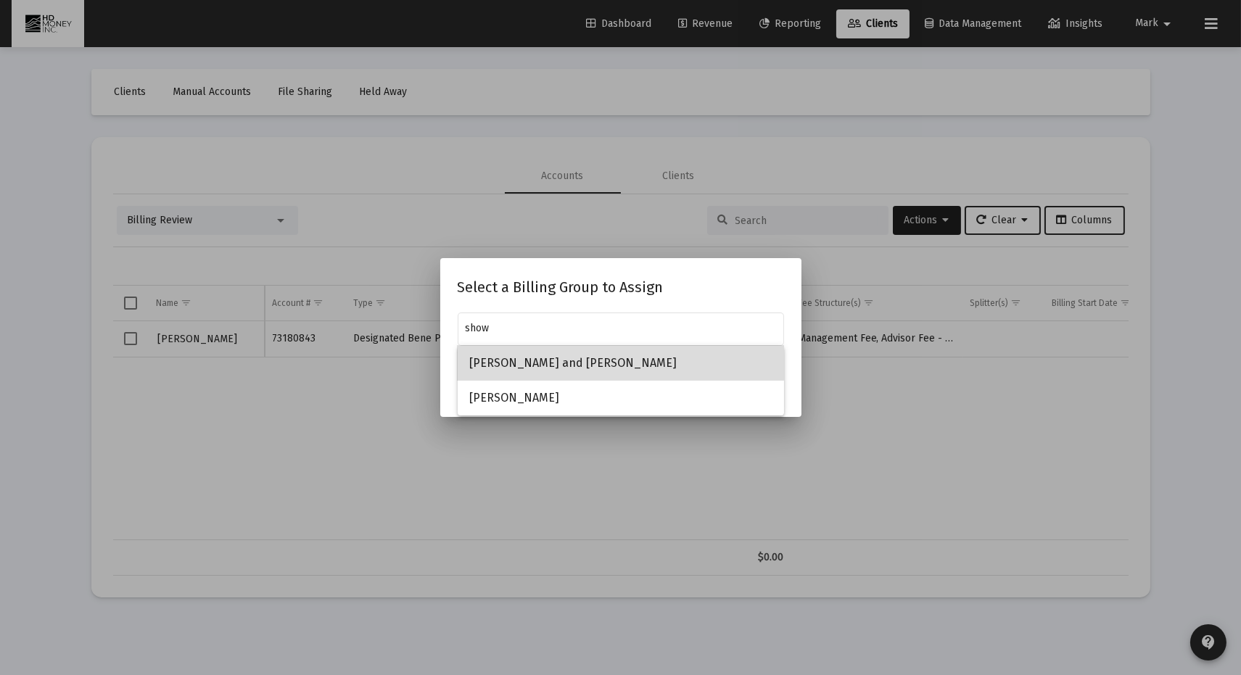
click at [564, 362] on span "[PERSON_NAME] and [PERSON_NAME]" at bounding box center [620, 363] width 303 height 35
type input "[PERSON_NAME] and [PERSON_NAME]"
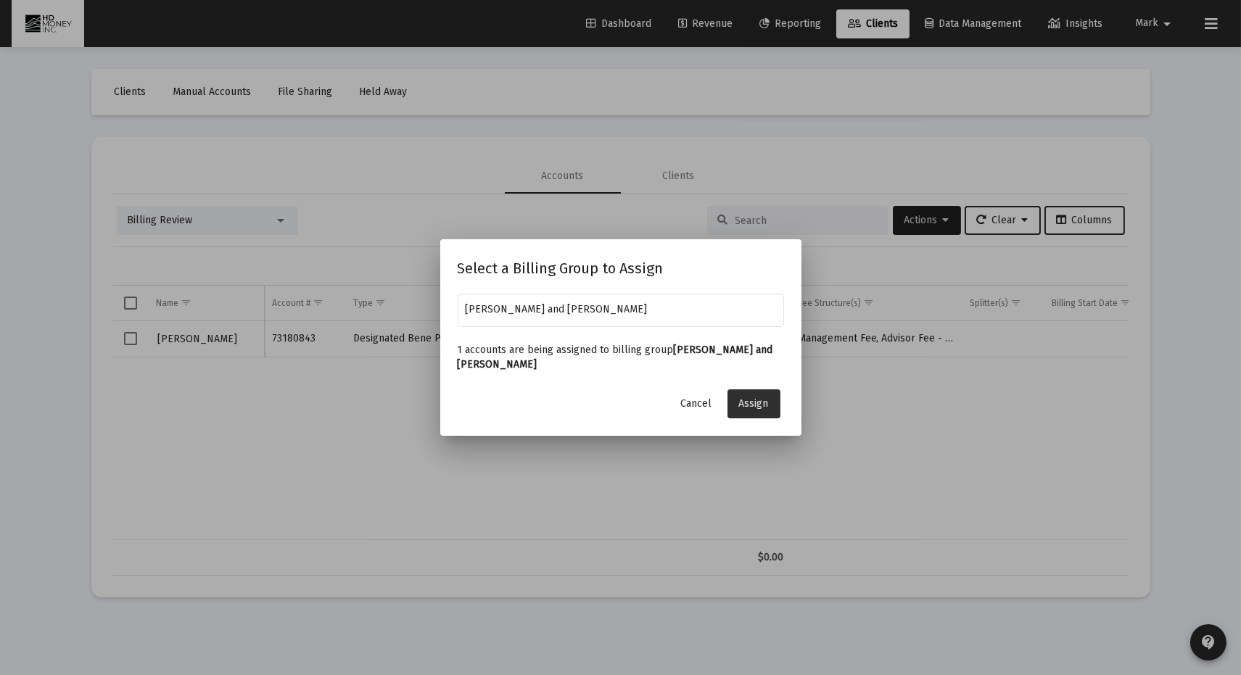
click at [762, 400] on span "Assign" at bounding box center [754, 404] width 30 height 12
